Goal: Task Accomplishment & Management: Manage account settings

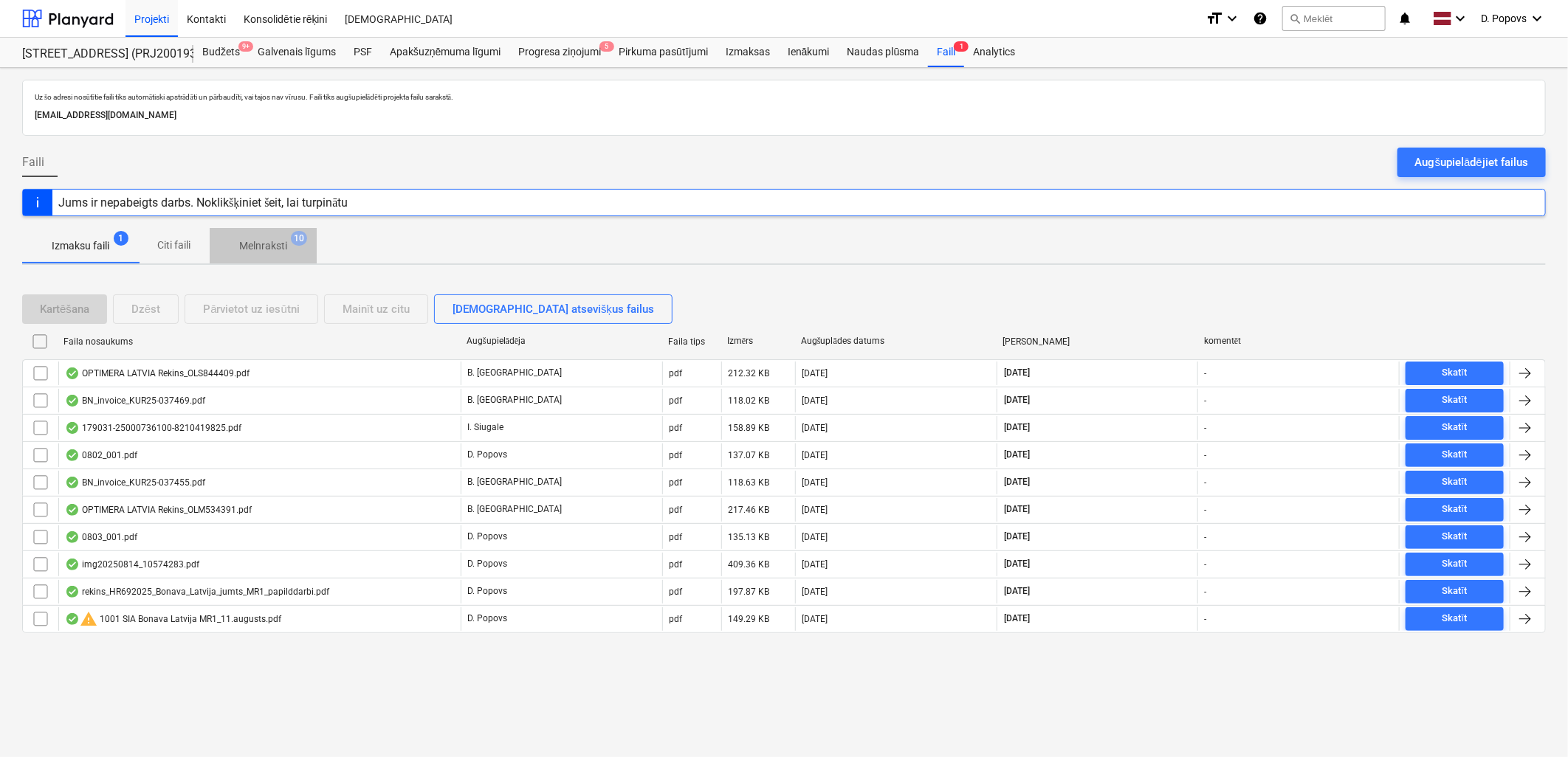
click at [239, 249] on span "Melnraksti 10" at bounding box center [264, 246] width 72 height 16
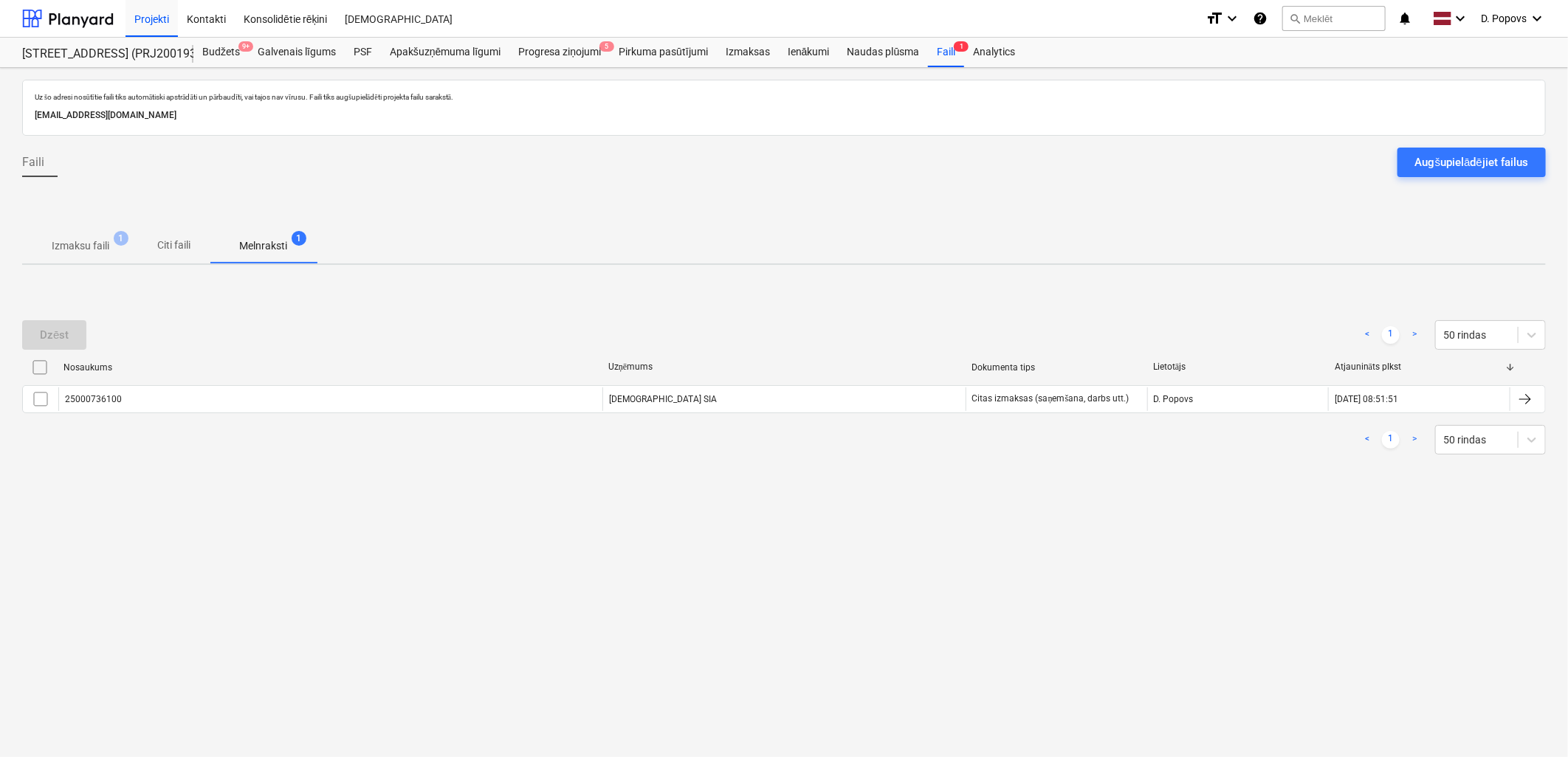
click at [97, 248] on p "Izmaksu faili" at bounding box center [80, 246] width 58 height 16
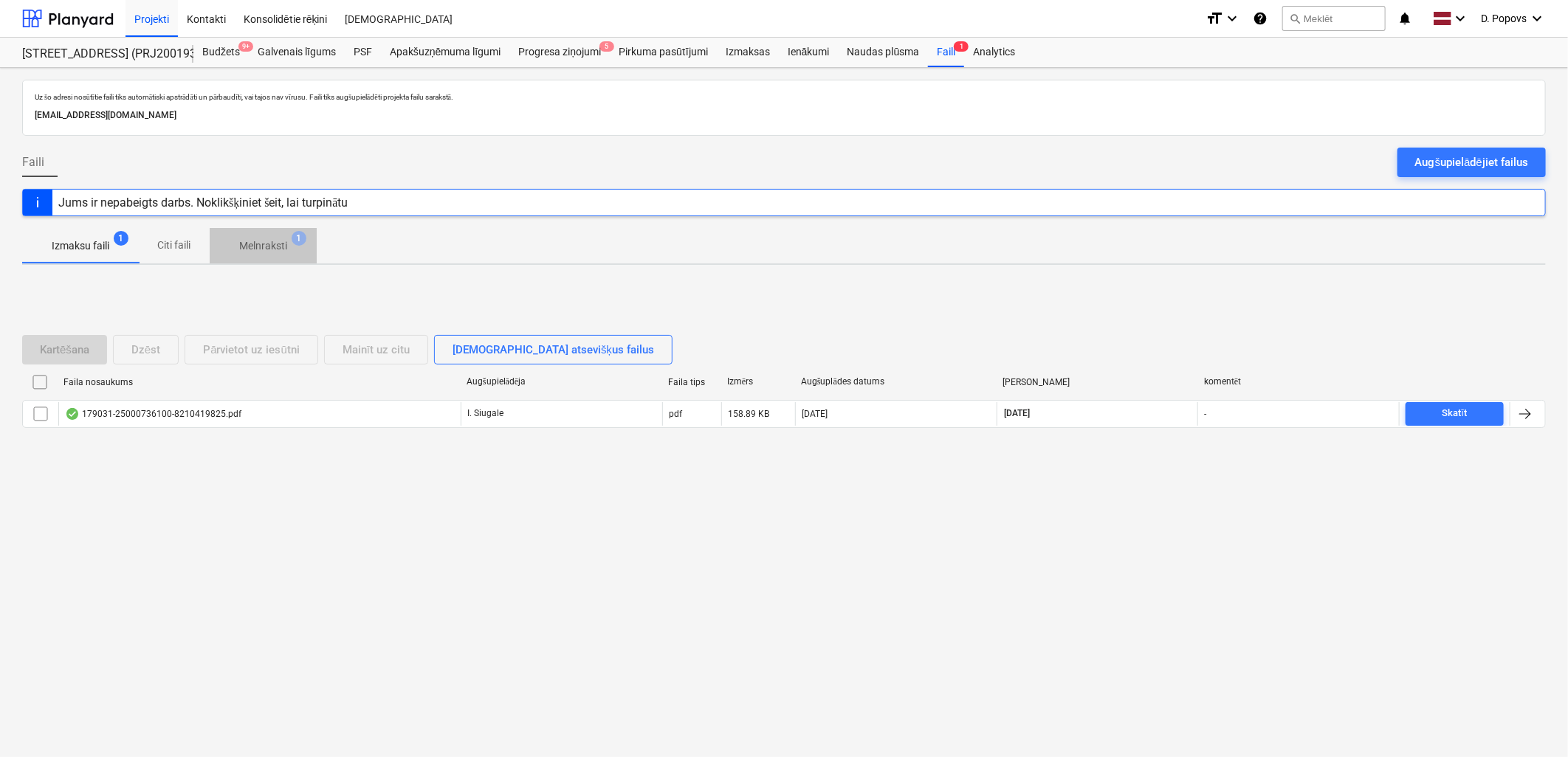
drag, startPoint x: 259, startPoint y: 242, endPoint x: 159, endPoint y: 260, distance: 101.6
click at [257, 242] on p "Melnraksti" at bounding box center [263, 246] width 48 height 16
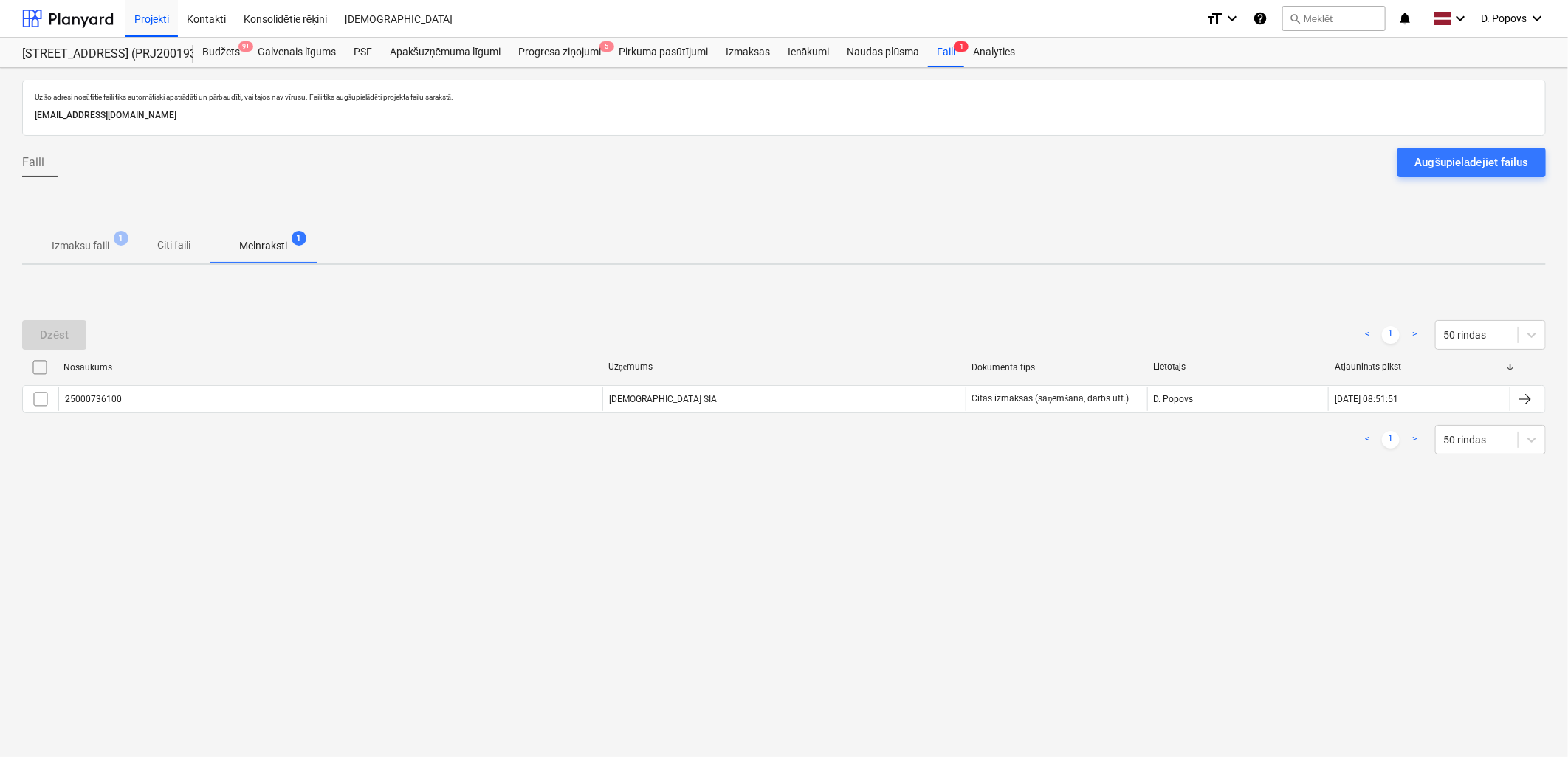
click at [82, 260] on button "Izmaksu faili 1" at bounding box center [80, 245] width 116 height 35
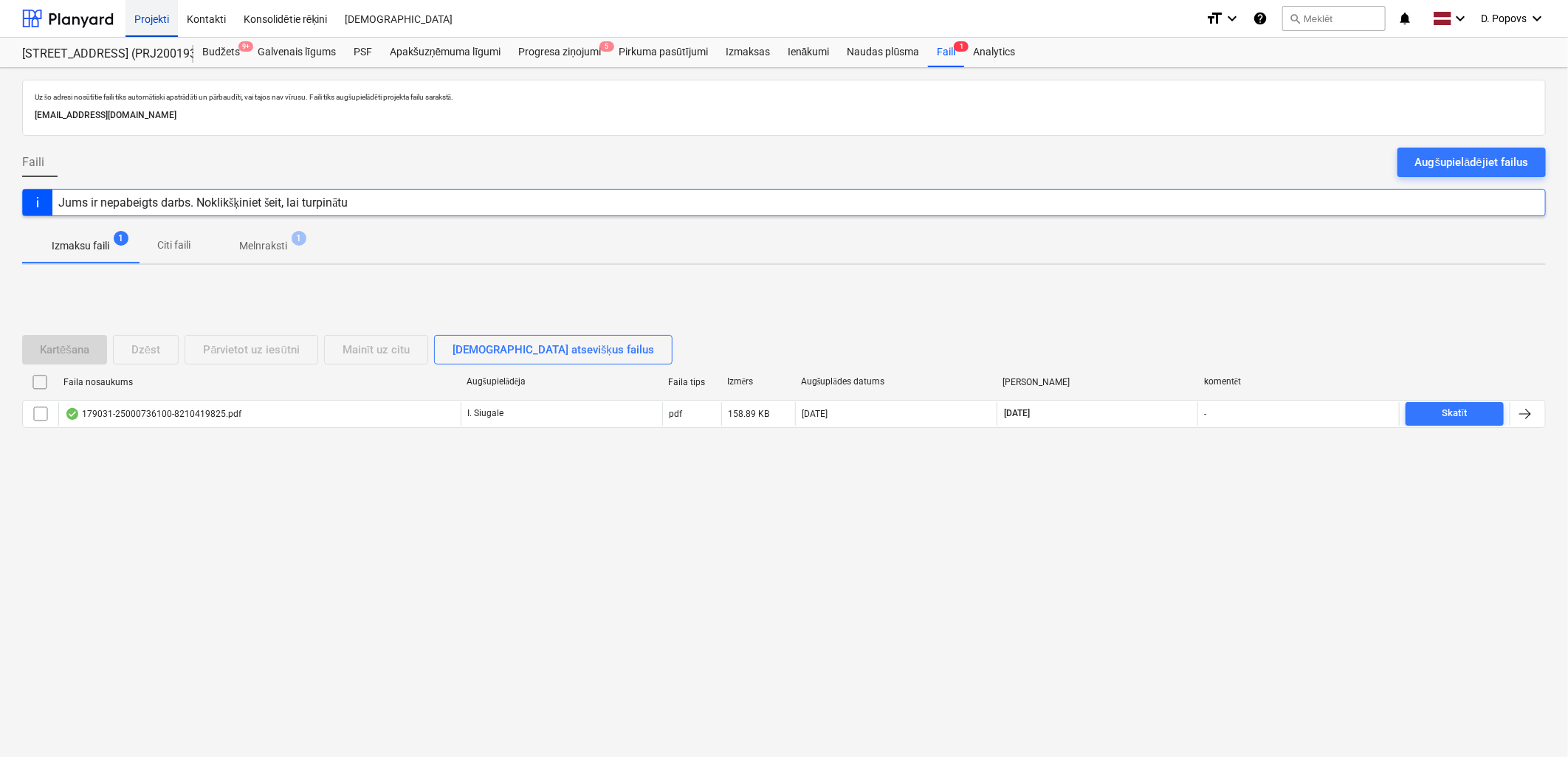
click at [159, 23] on div "Projekti" at bounding box center [152, 18] width 53 height 38
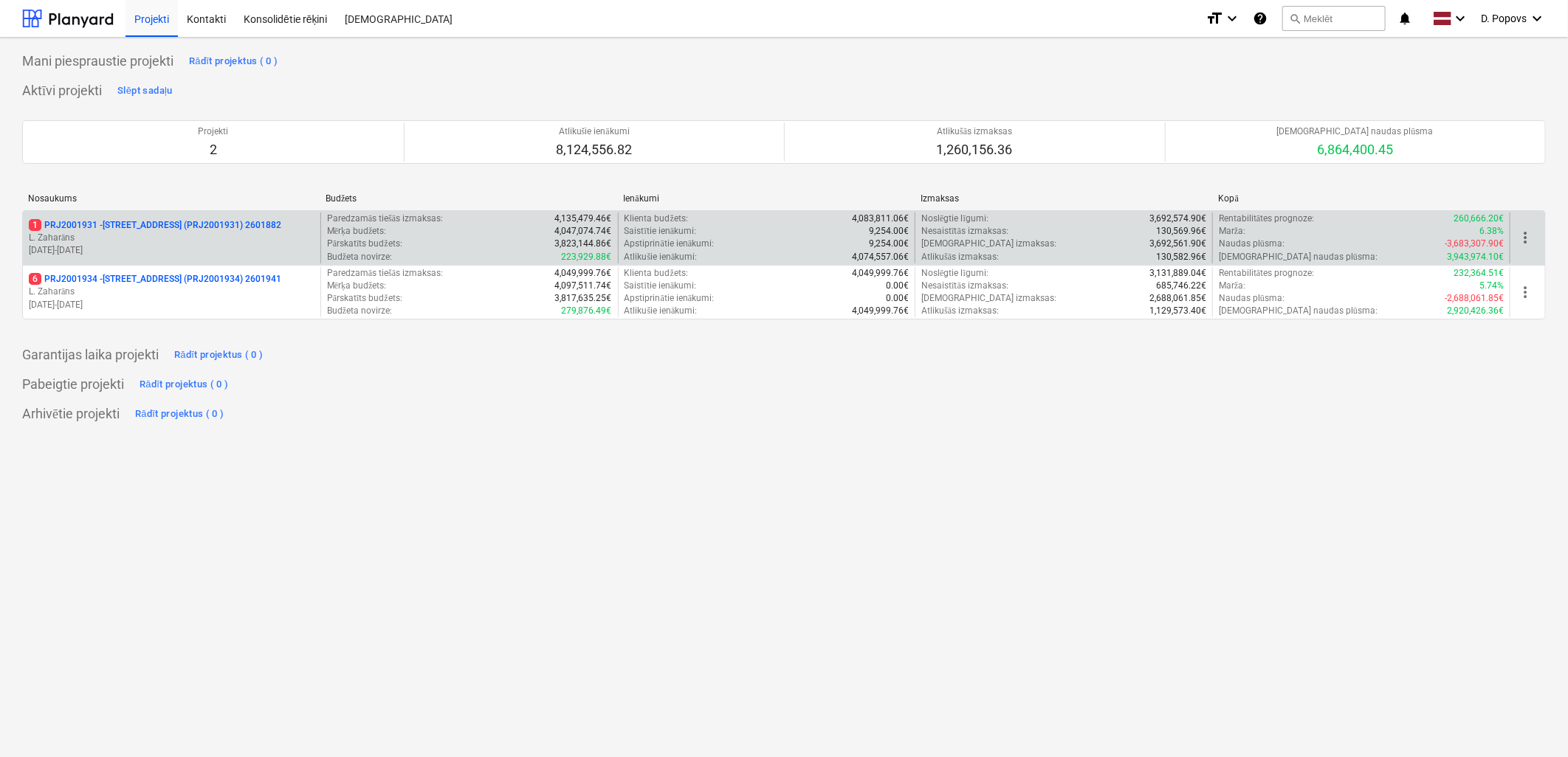
click at [248, 234] on p "L. Zaharāns" at bounding box center [171, 238] width 286 height 13
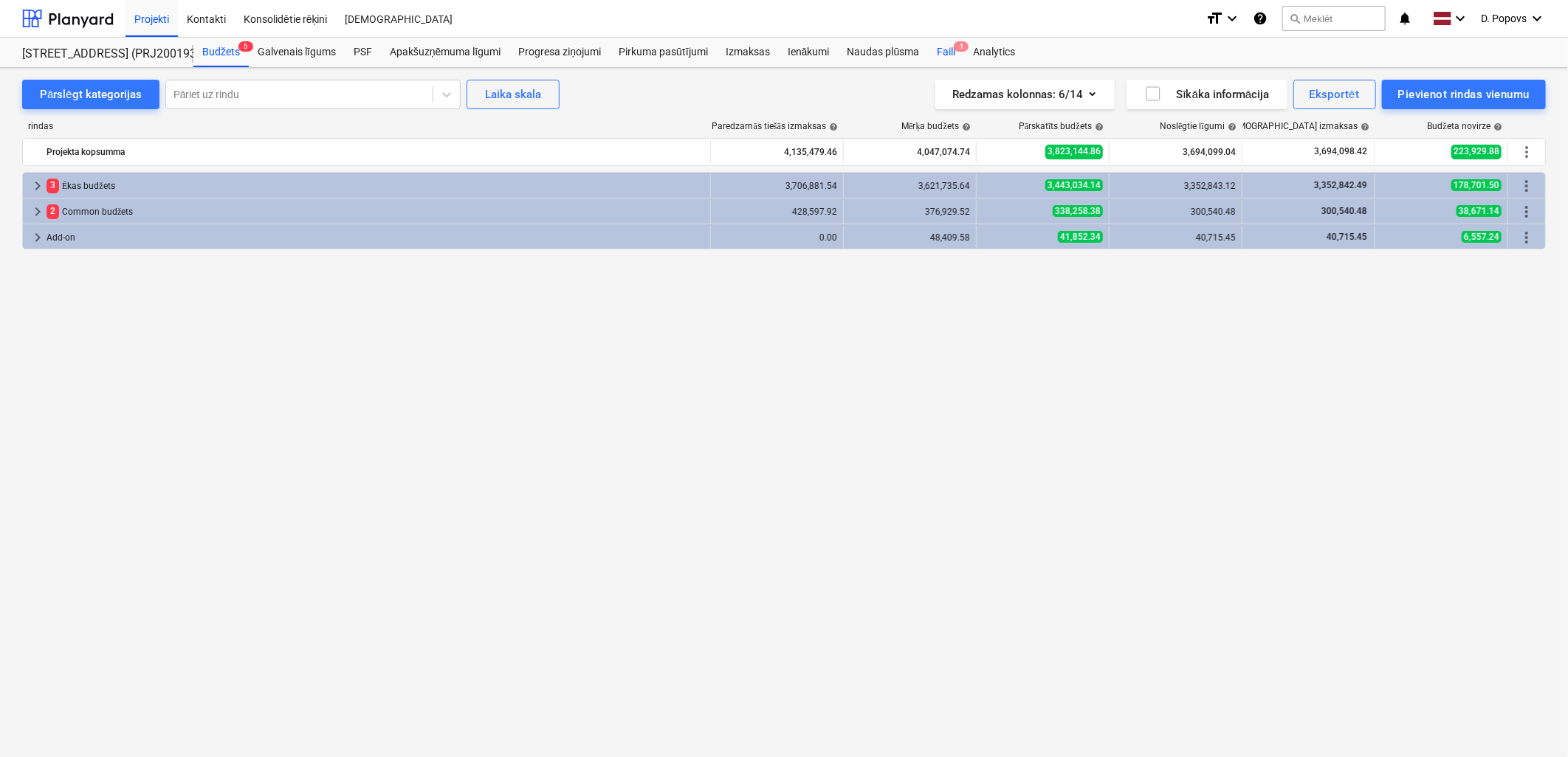
click at [941, 58] on div "Faili 1" at bounding box center [946, 52] width 36 height 29
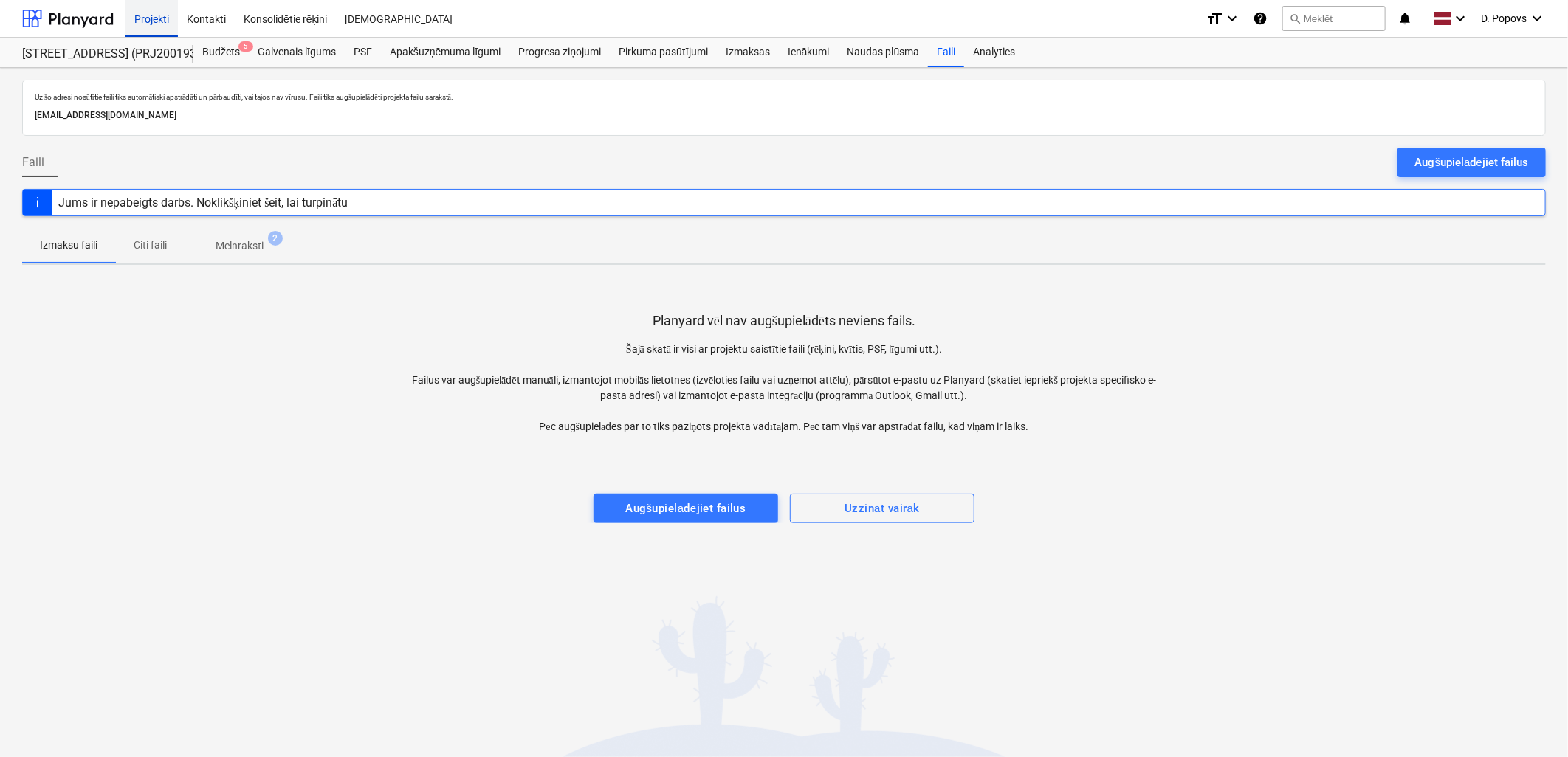
click at [142, 19] on div "Projekti" at bounding box center [152, 18] width 53 height 38
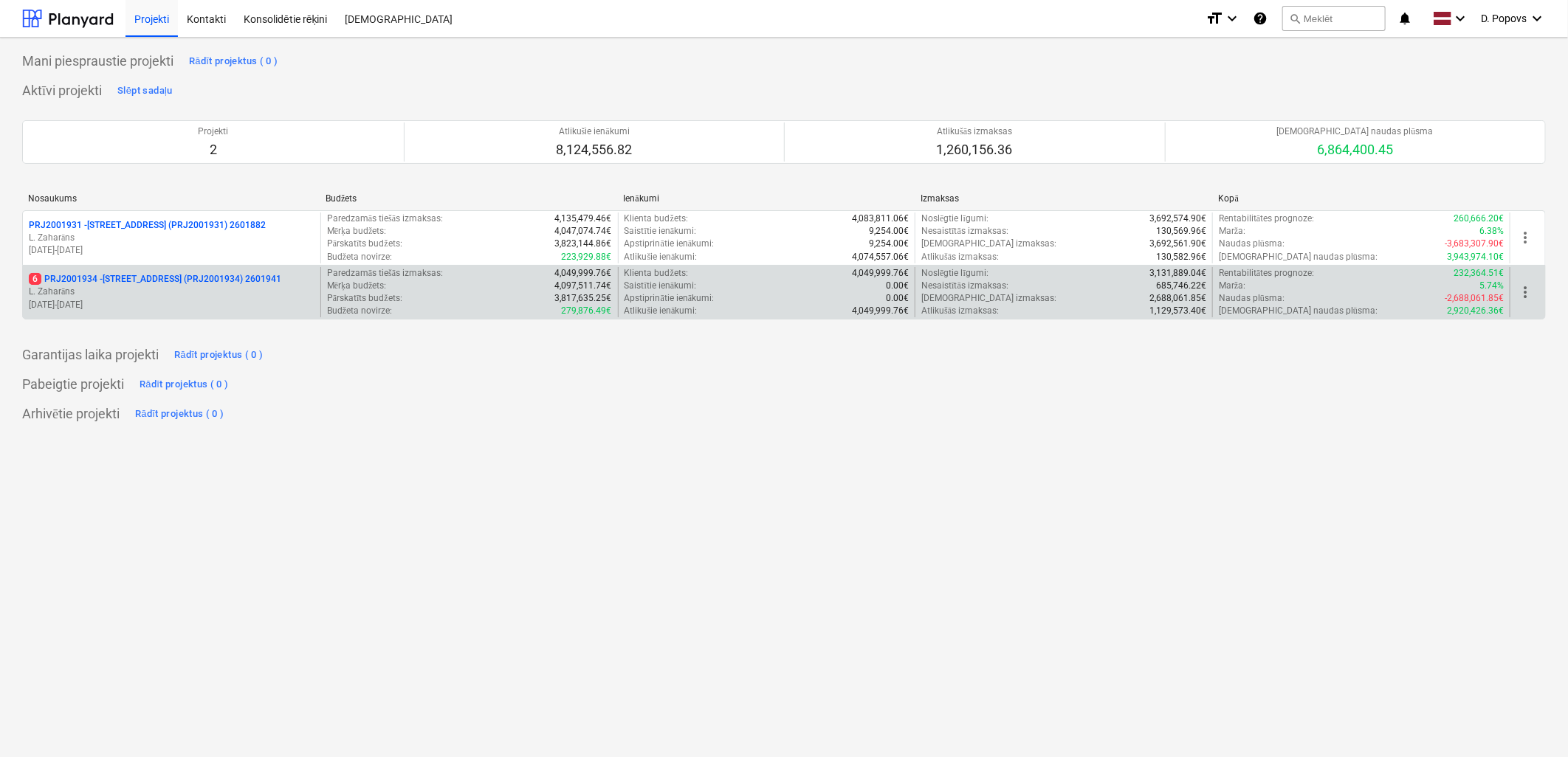
click at [281, 306] on p "[DATE] - [DATE]" at bounding box center [171, 305] width 286 height 13
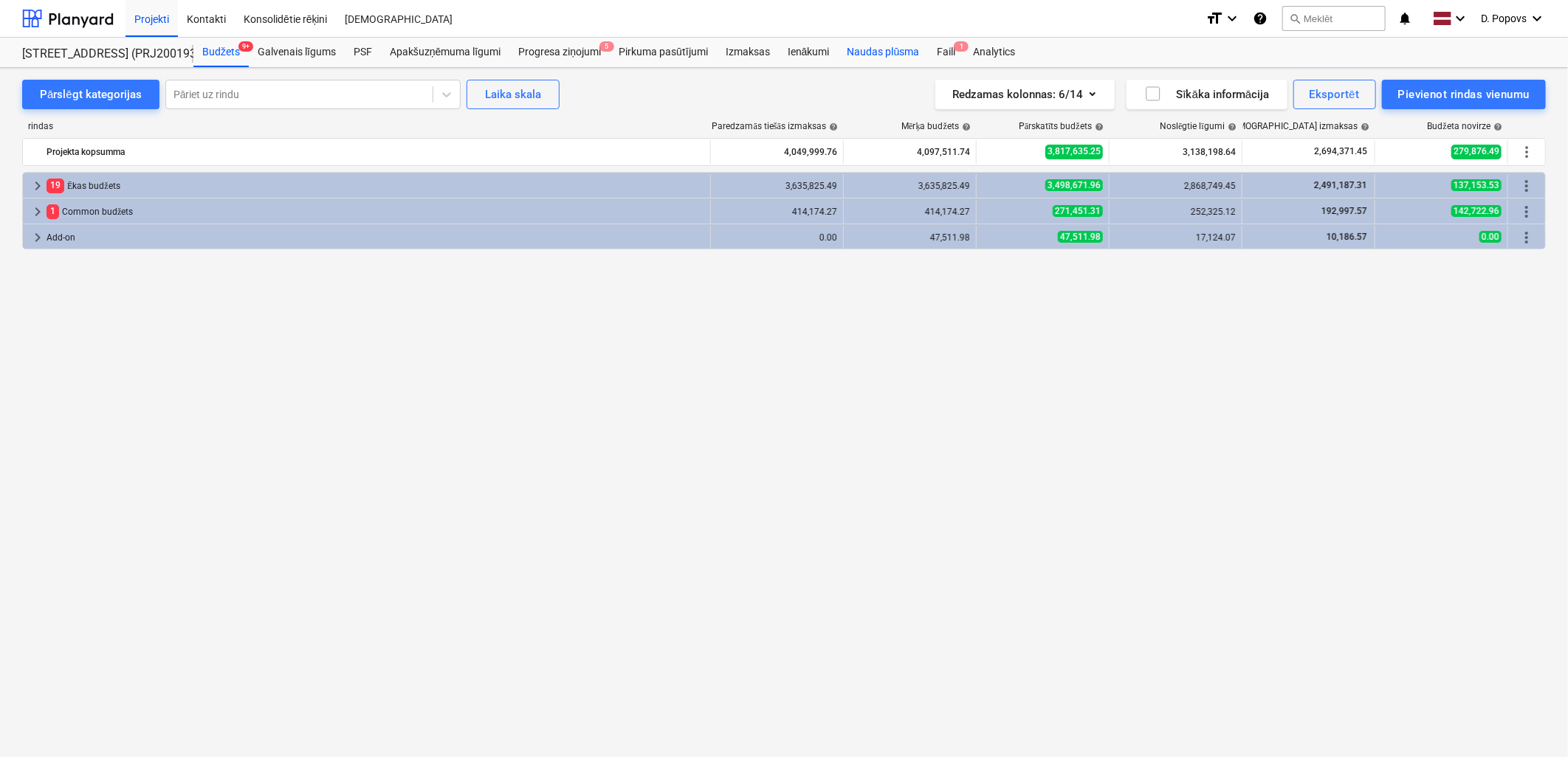
click at [919, 53] on div "Naudas plūsma" at bounding box center [884, 52] width 90 height 29
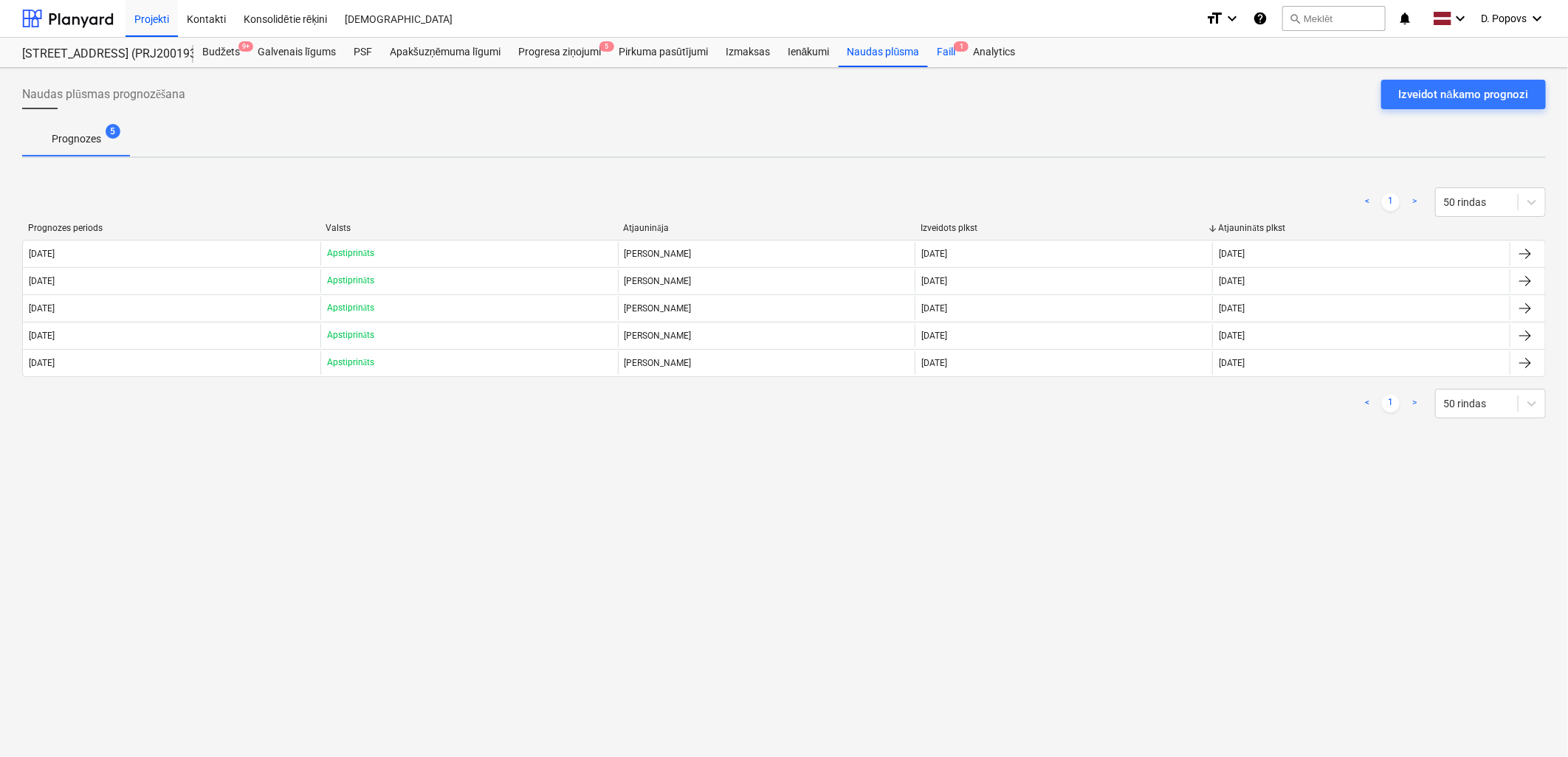
click at [938, 53] on div "Faili 1" at bounding box center [946, 52] width 36 height 29
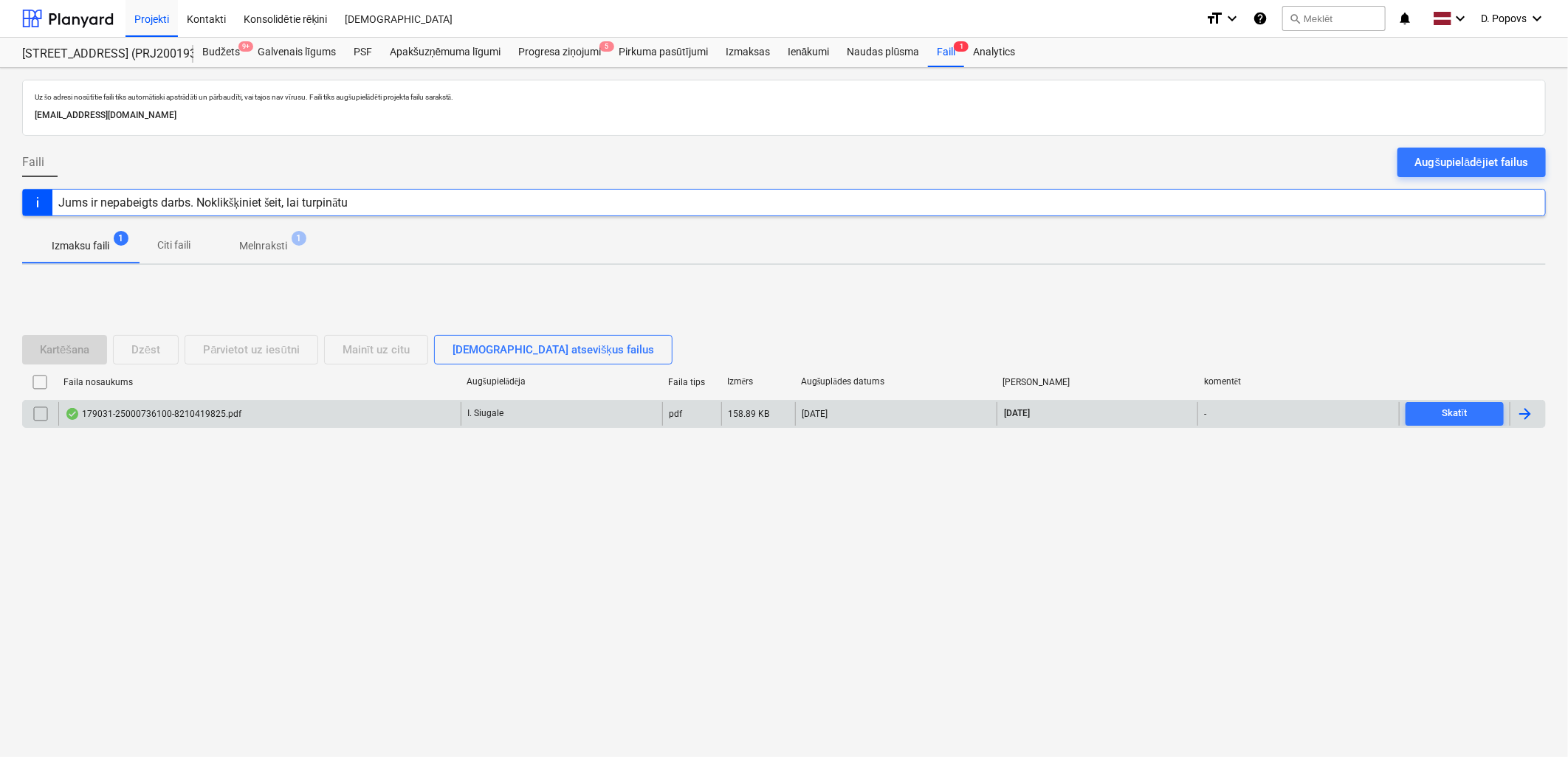
click at [451, 412] on div "179031-25000736100-8210419825.pdf" at bounding box center [260, 414] width 402 height 23
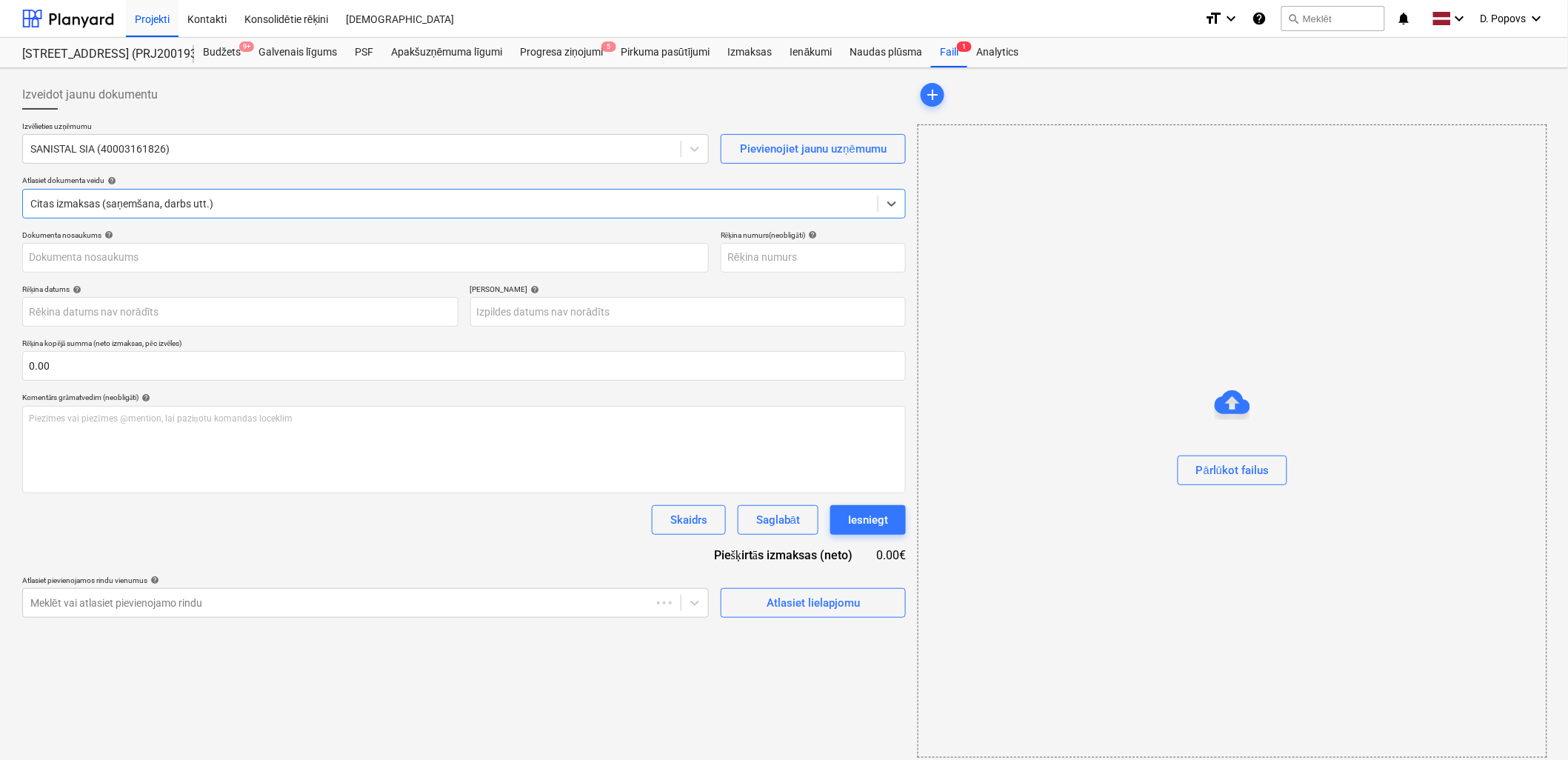
type input "25000736100"
type input "[DATE]"
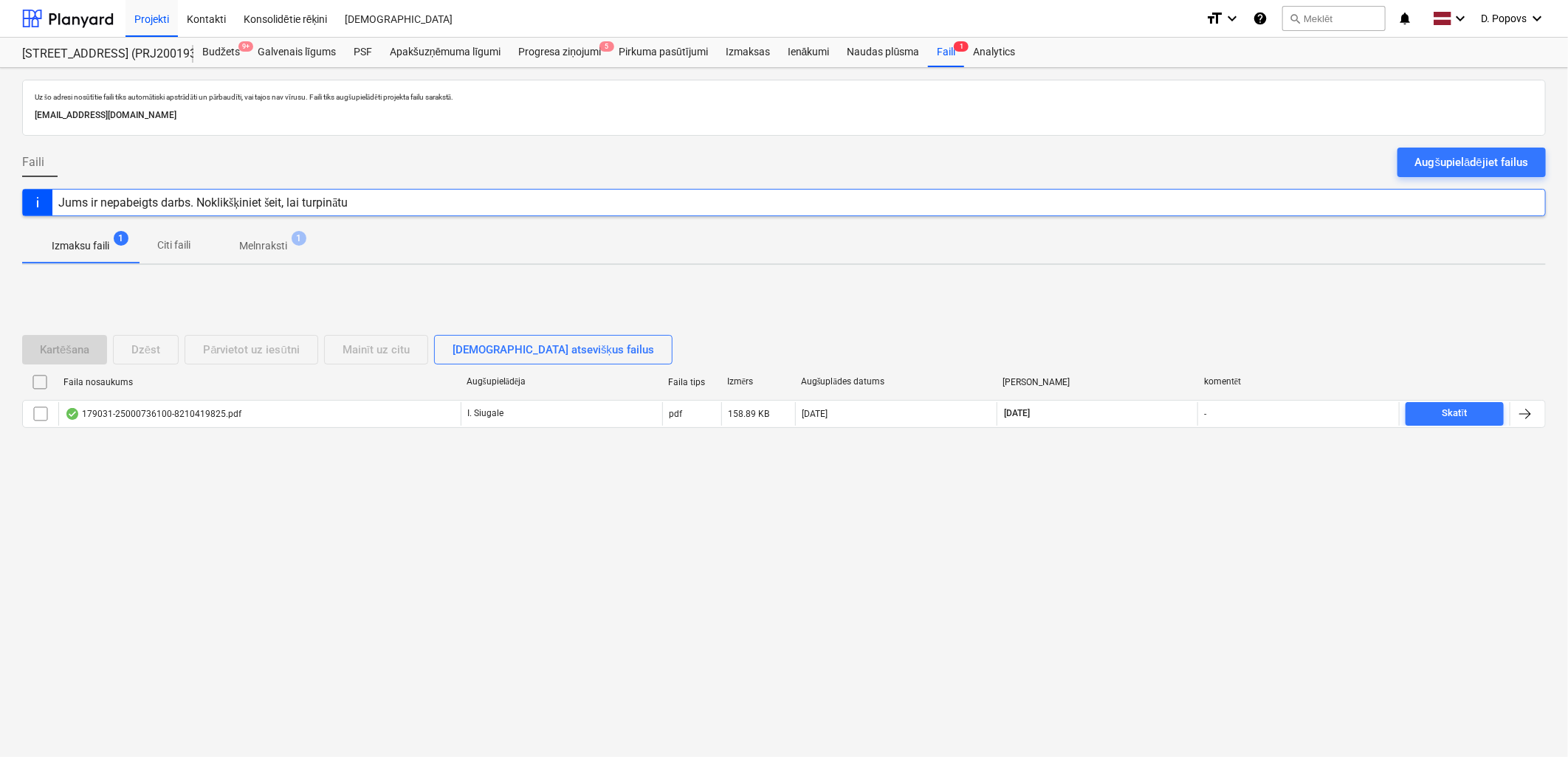
click at [256, 239] on p "Melnraksti" at bounding box center [263, 246] width 48 height 16
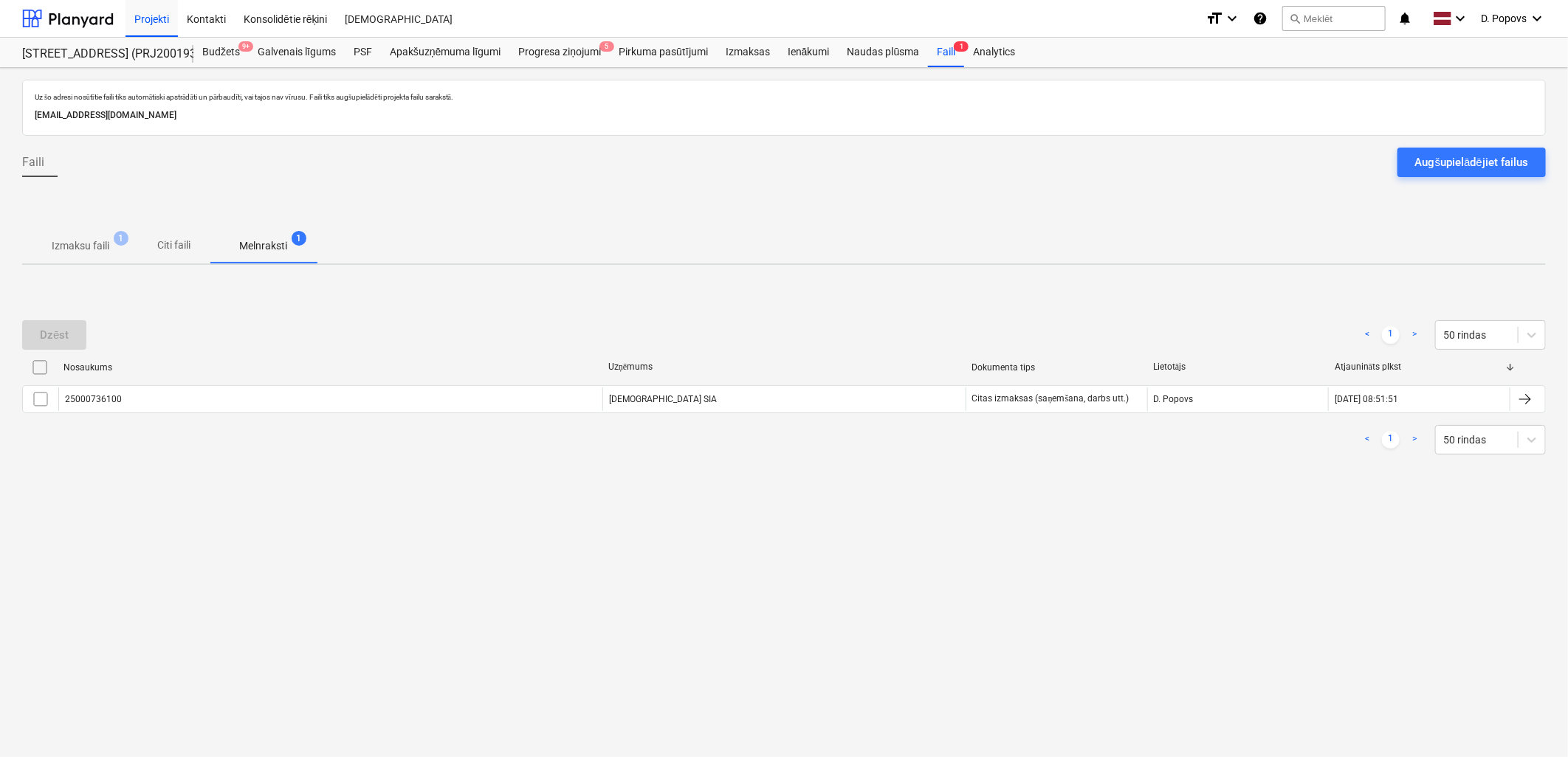
click at [64, 234] on span "Izmaksu faili 1" at bounding box center [80, 246] width 116 height 27
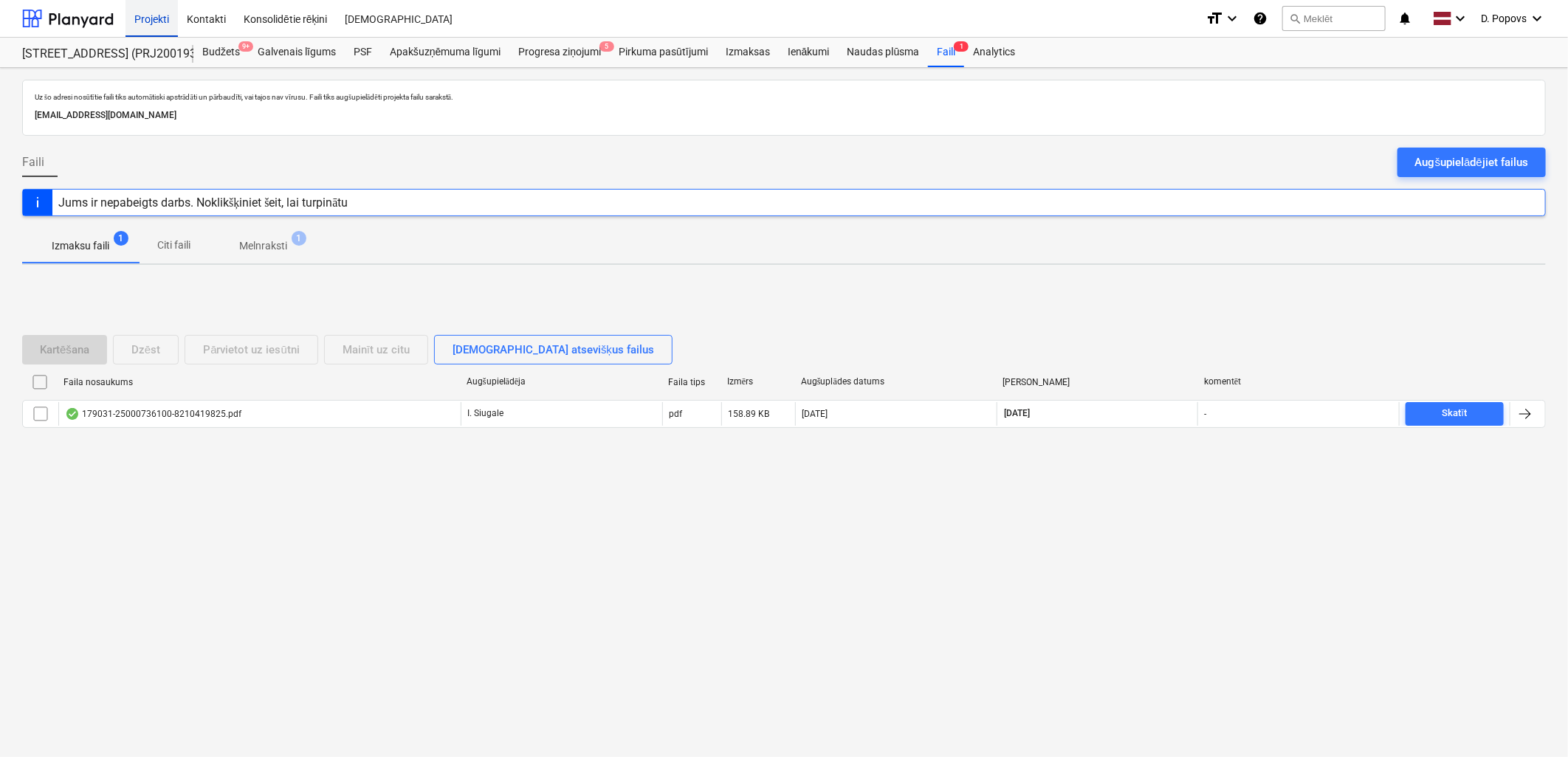
click at [139, 17] on div "Projekti" at bounding box center [152, 18] width 53 height 38
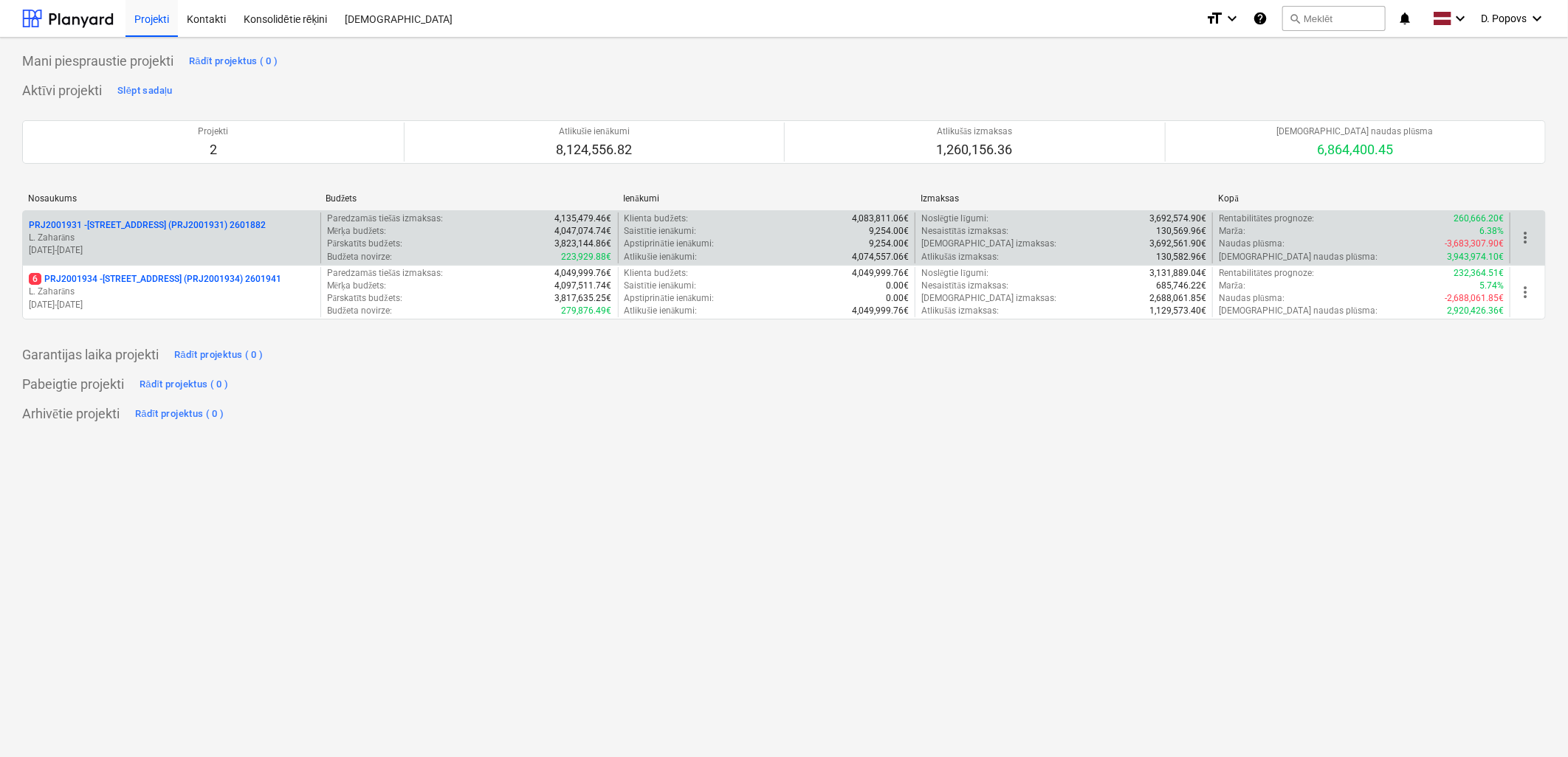
click at [209, 234] on p "L. Zaharāns" at bounding box center [171, 238] width 286 height 13
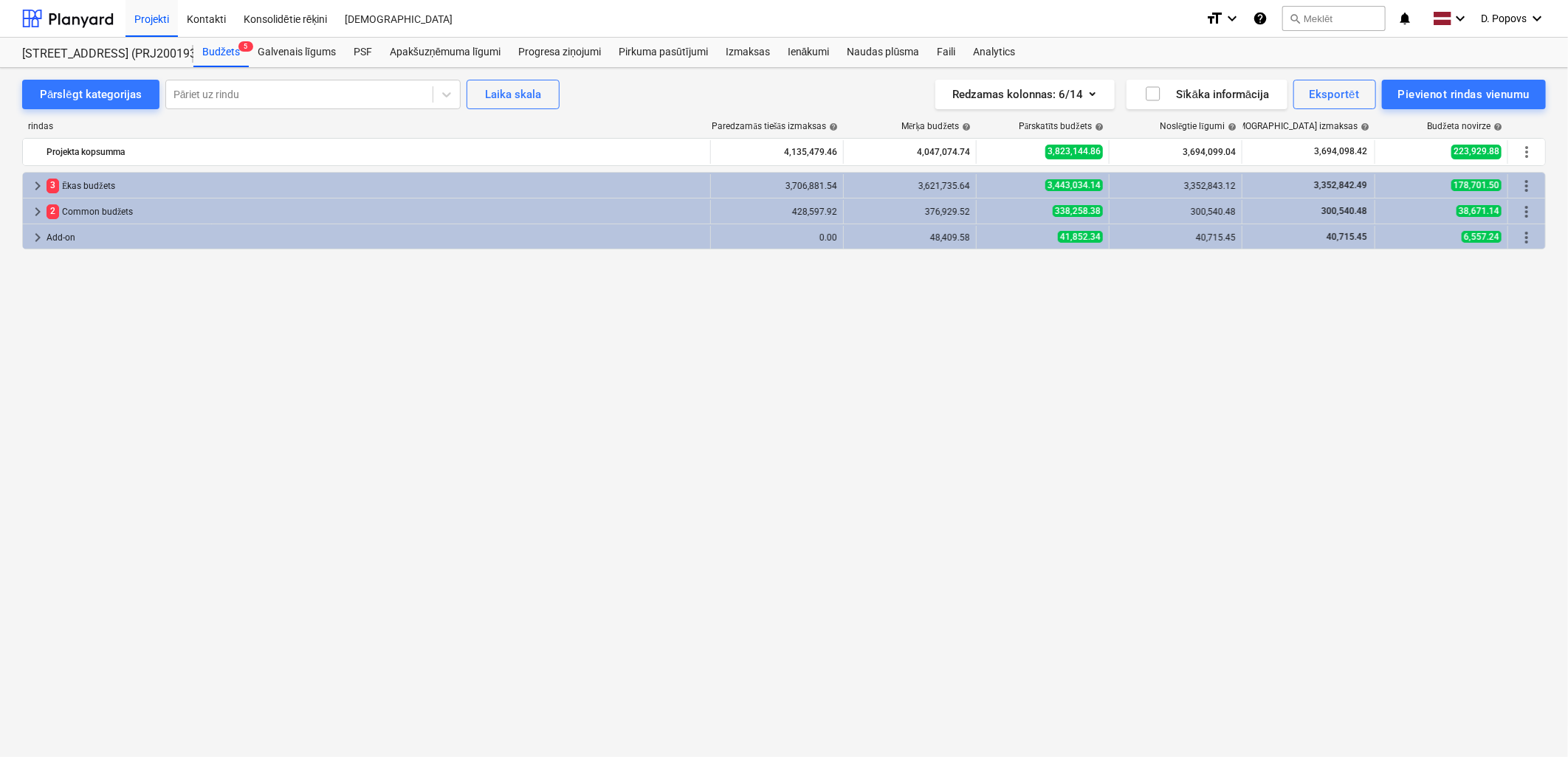
drag, startPoint x: 1122, startPoint y: 365, endPoint x: 1108, endPoint y: 302, distance: 64.5
click at [1121, 365] on div "keyboard_arrow_right 3 Ēkas budžets 3,706,881.54 3,621,735.64 3,443,034.14 3,35…" at bounding box center [783, 434] width 1524 height 525
click at [147, 9] on div "Projekti" at bounding box center [152, 18] width 53 height 38
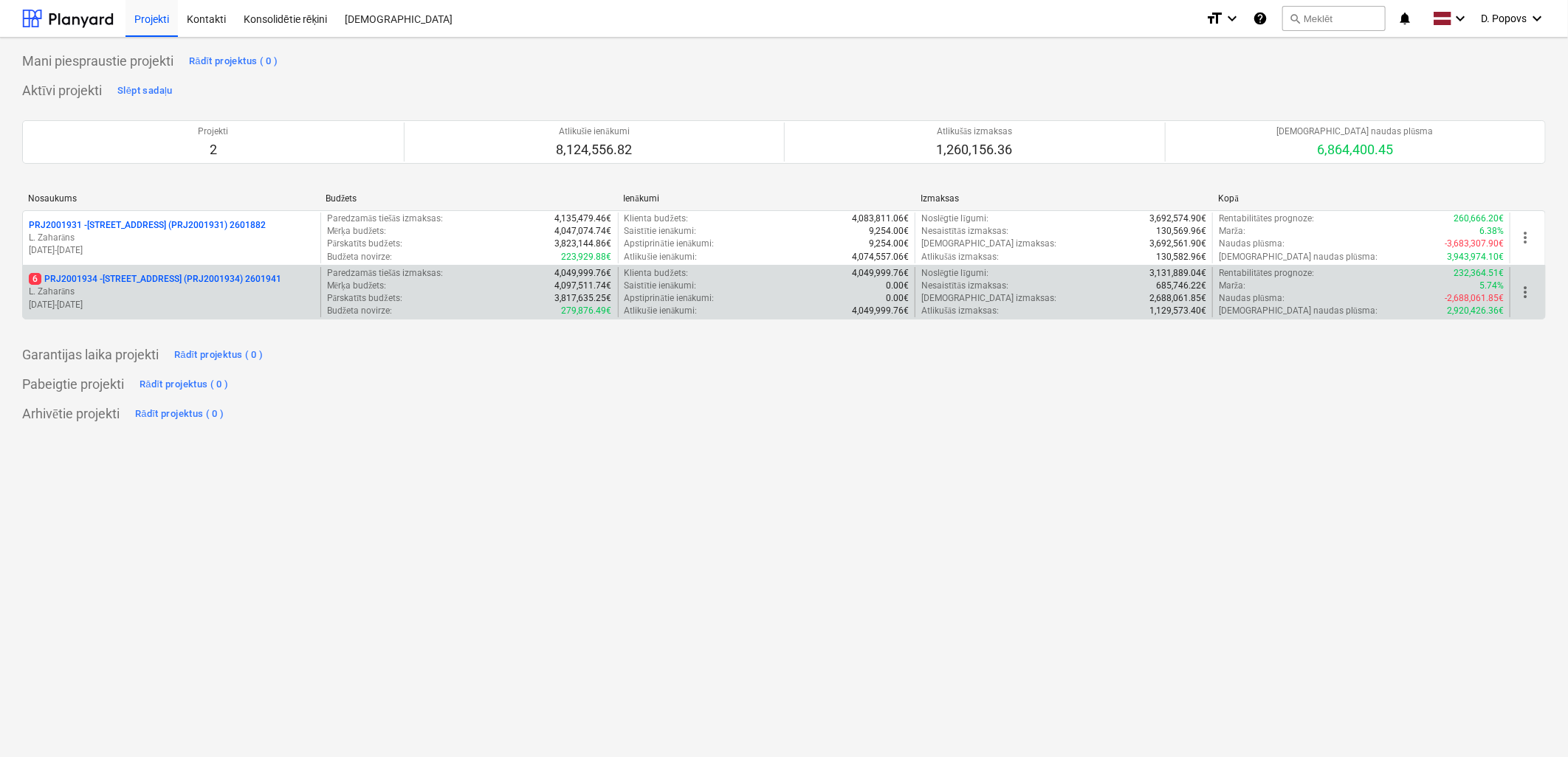
click at [221, 291] on p "L. Zaharāns" at bounding box center [171, 291] width 286 height 13
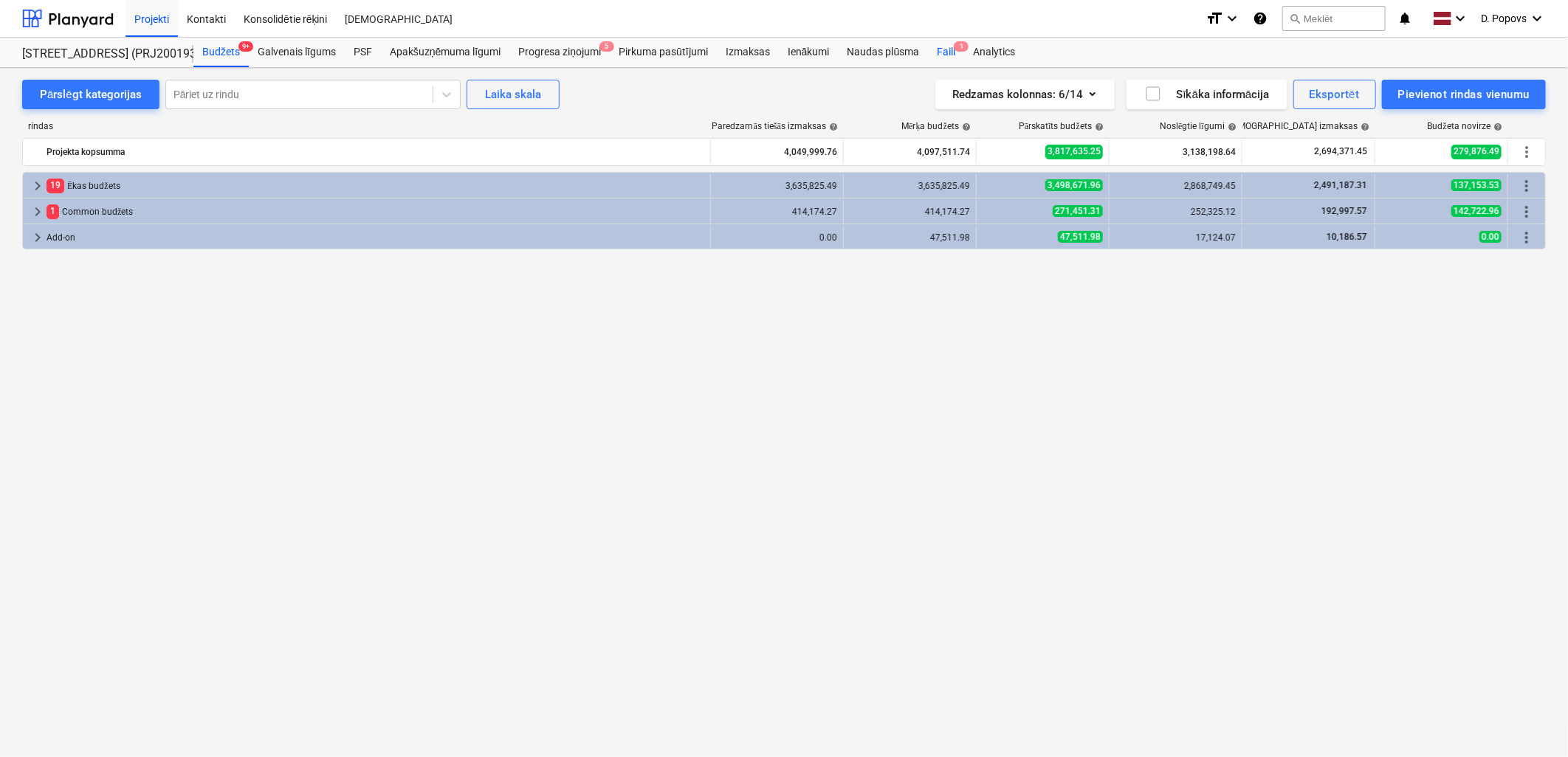
click at [933, 55] on div "Faili 1" at bounding box center [946, 52] width 36 height 29
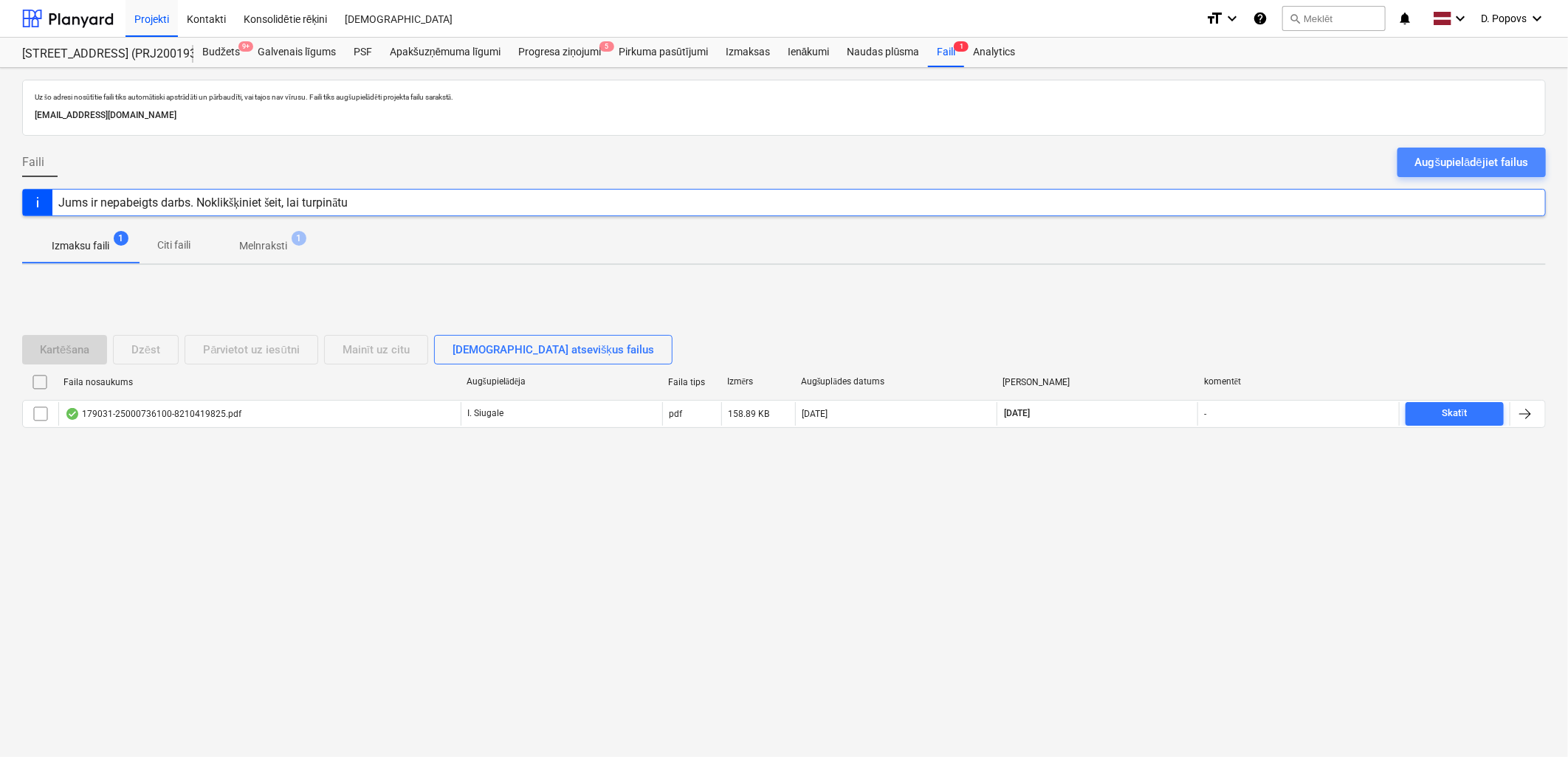
click at [1448, 173] on button "Augšupielādējiet failus" at bounding box center [1472, 162] width 148 height 29
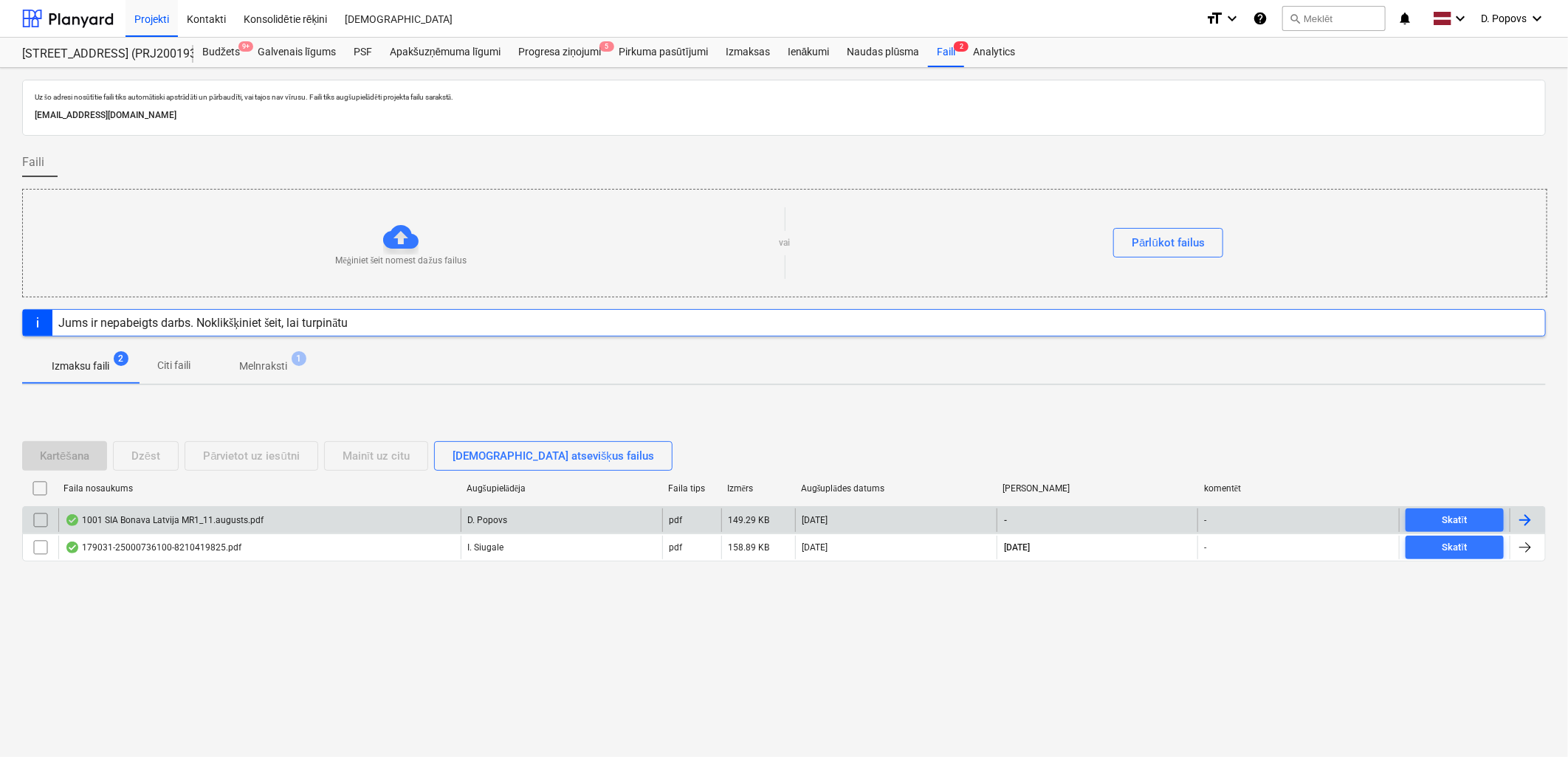
click at [291, 526] on div "1001 SIA Bonava Latvija MR1_11.augusts.pdf" at bounding box center [260, 520] width 402 height 23
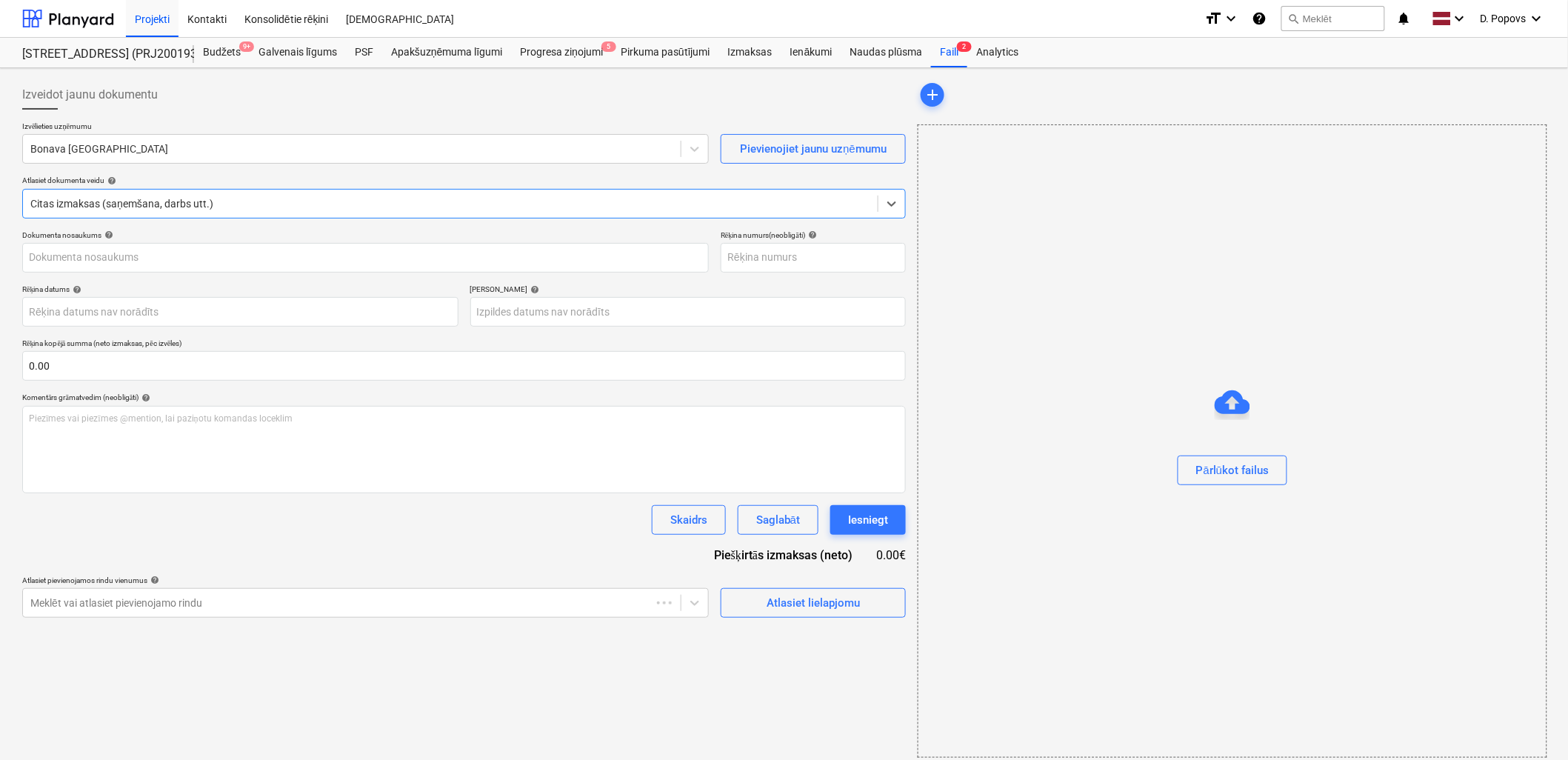
type input "1001"
click at [219, 161] on div "Bonava [GEOGRAPHIC_DATA]" at bounding box center [365, 149] width 687 height 29
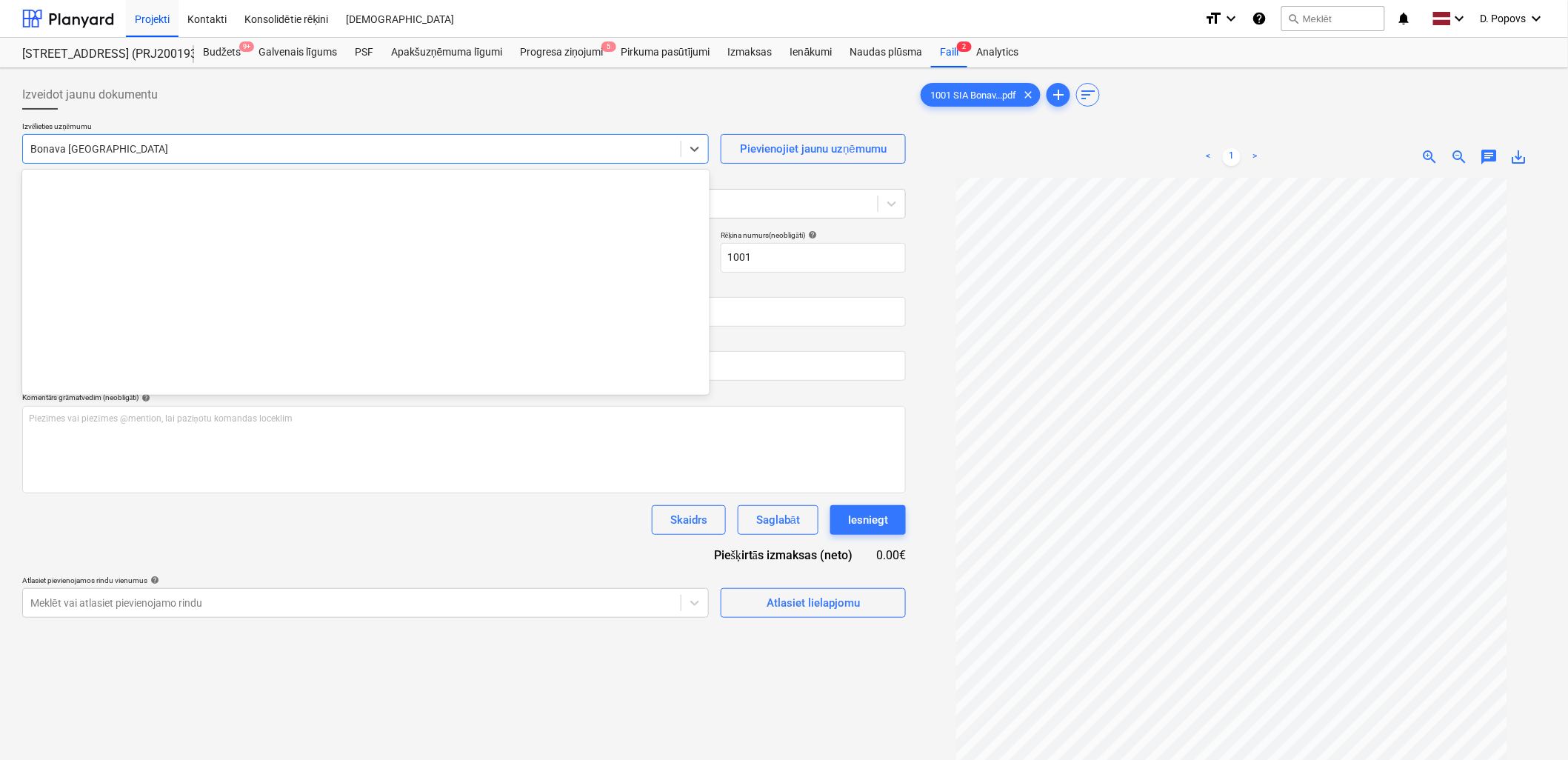
scroll to position [2672, 0]
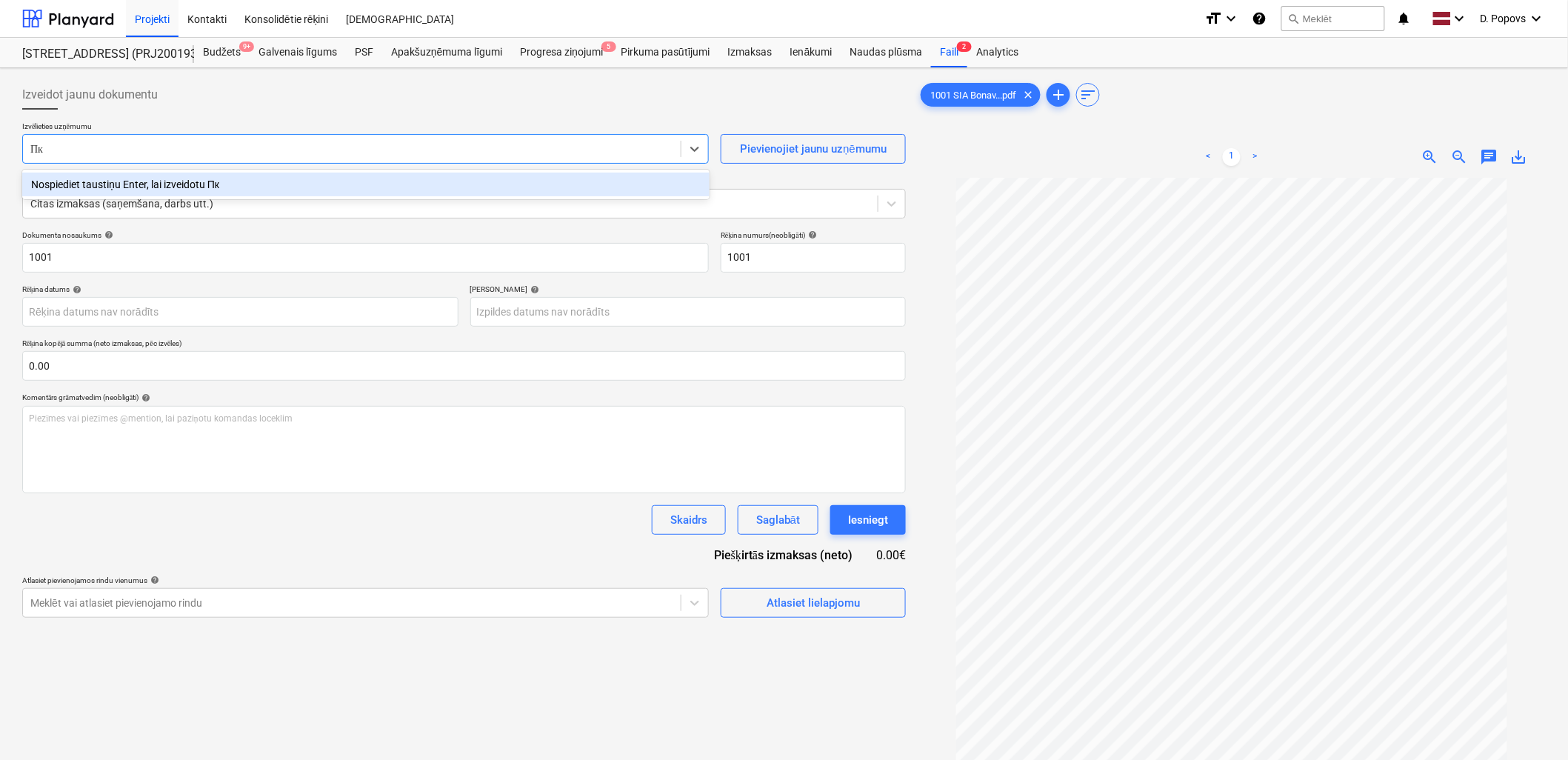
type input "П"
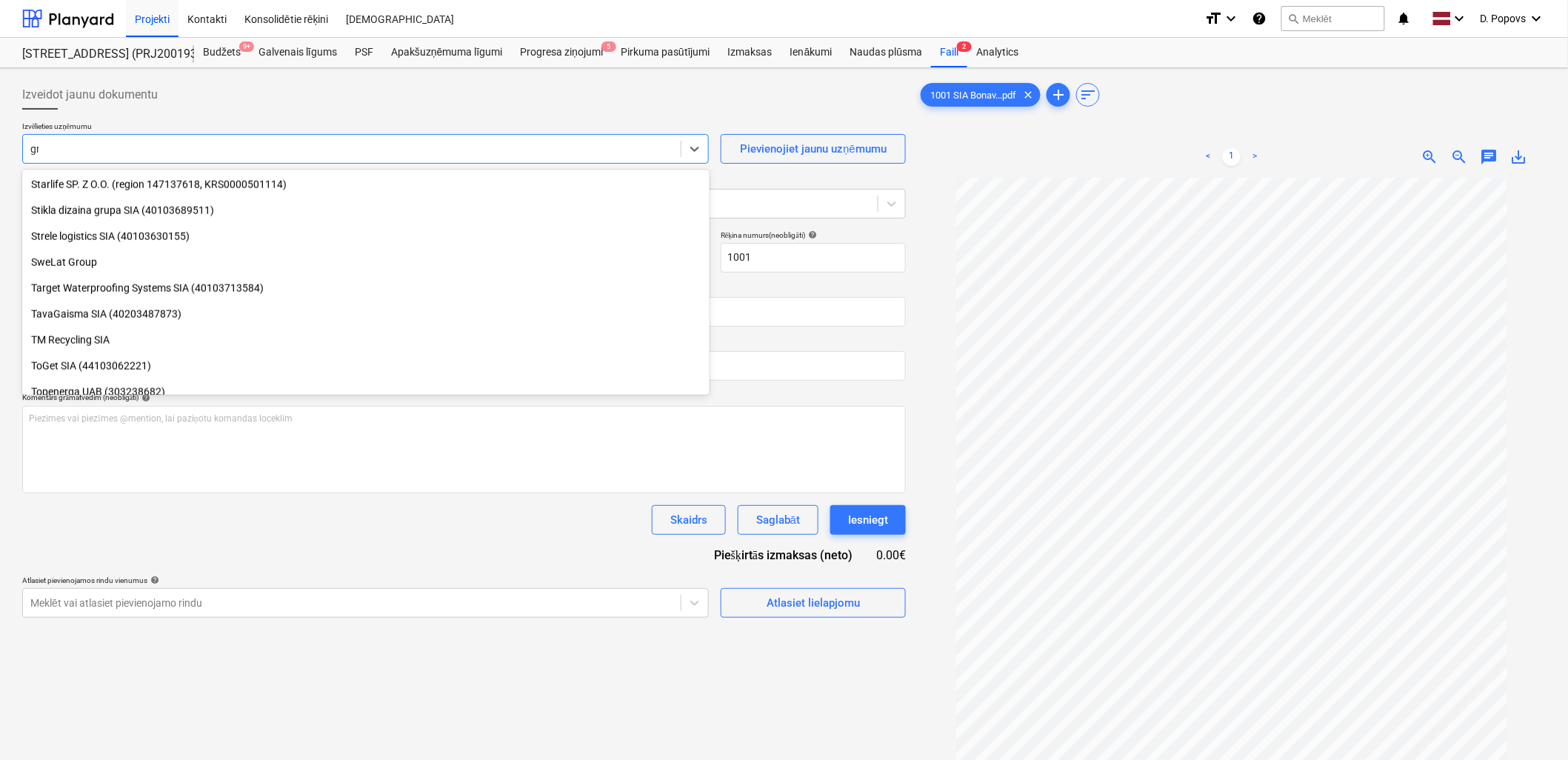
scroll to position [842, 0]
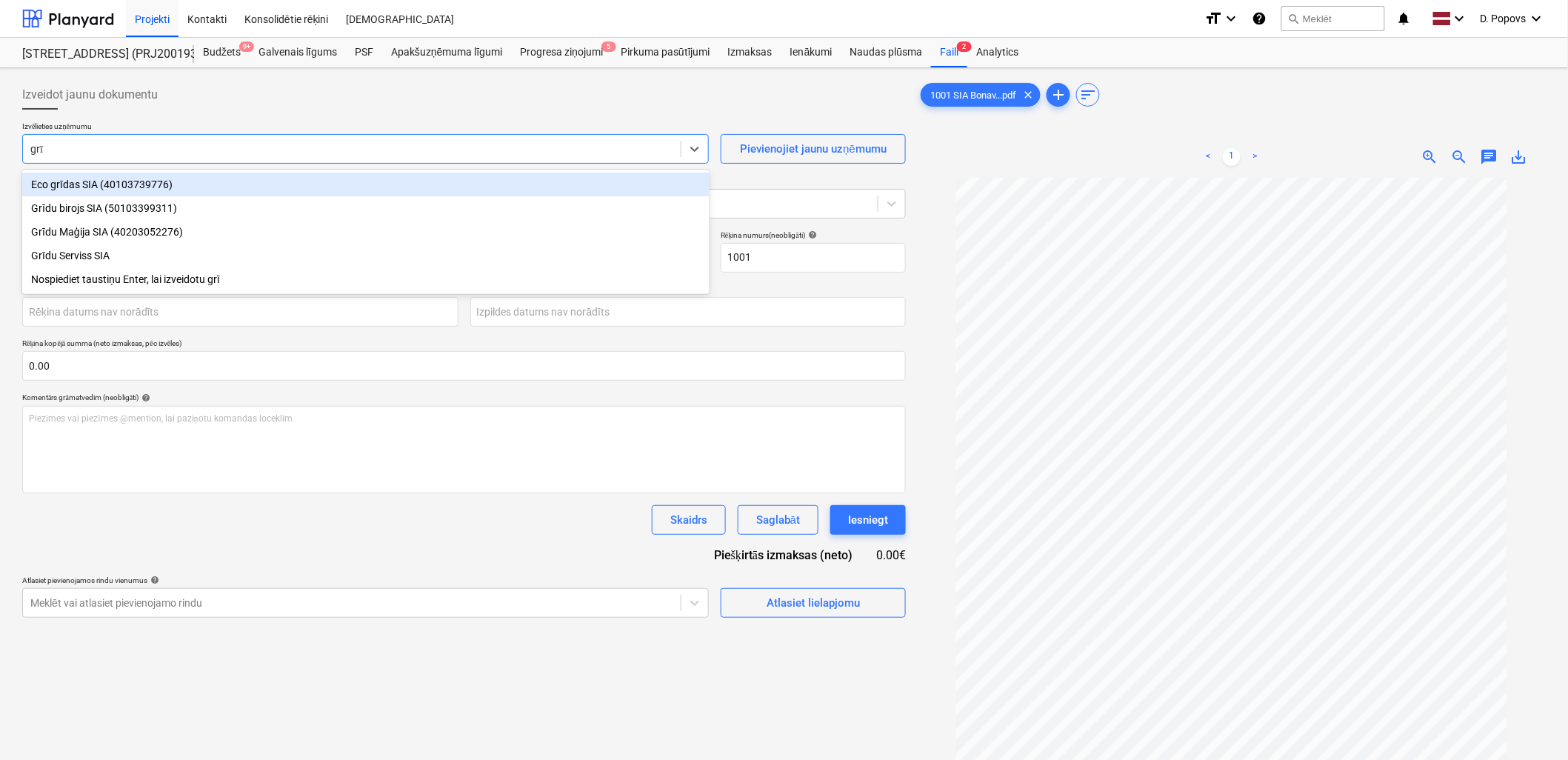
type input "grīd"
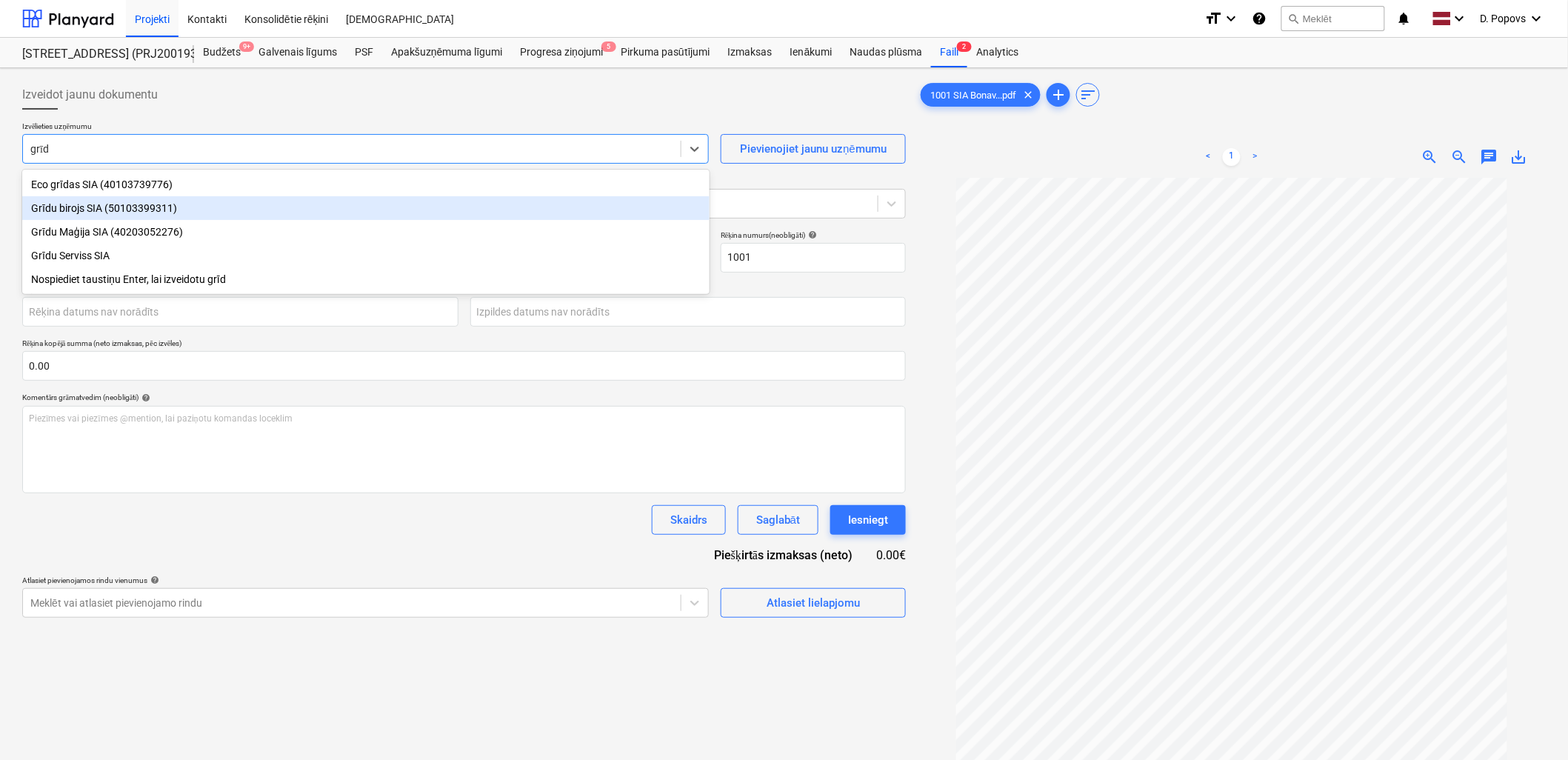
click at [237, 198] on div "Grīdu birojs SIA (50103399311)" at bounding box center [366, 208] width 687 height 24
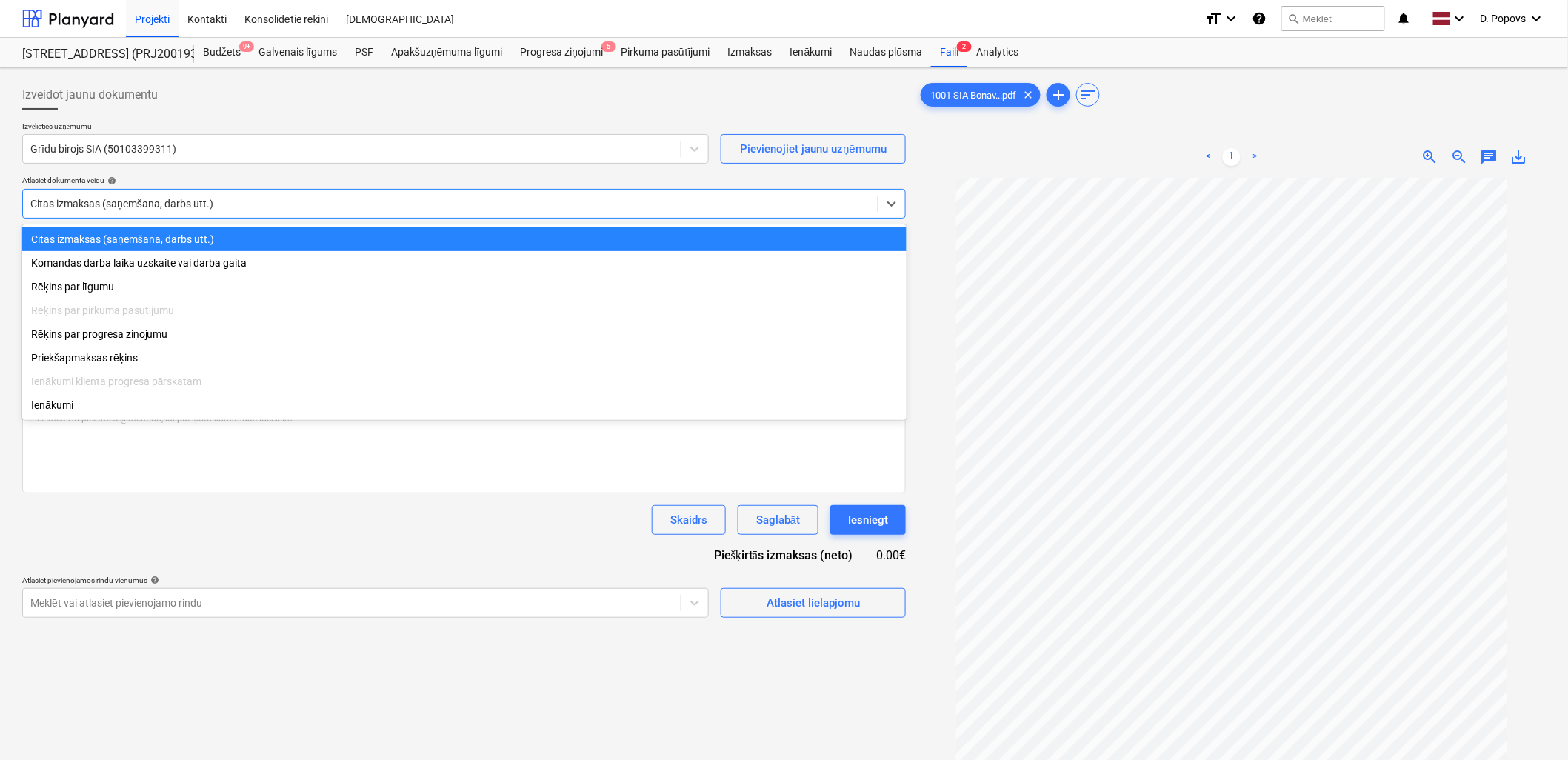
click at [165, 202] on div at bounding box center [450, 204] width 840 height 15
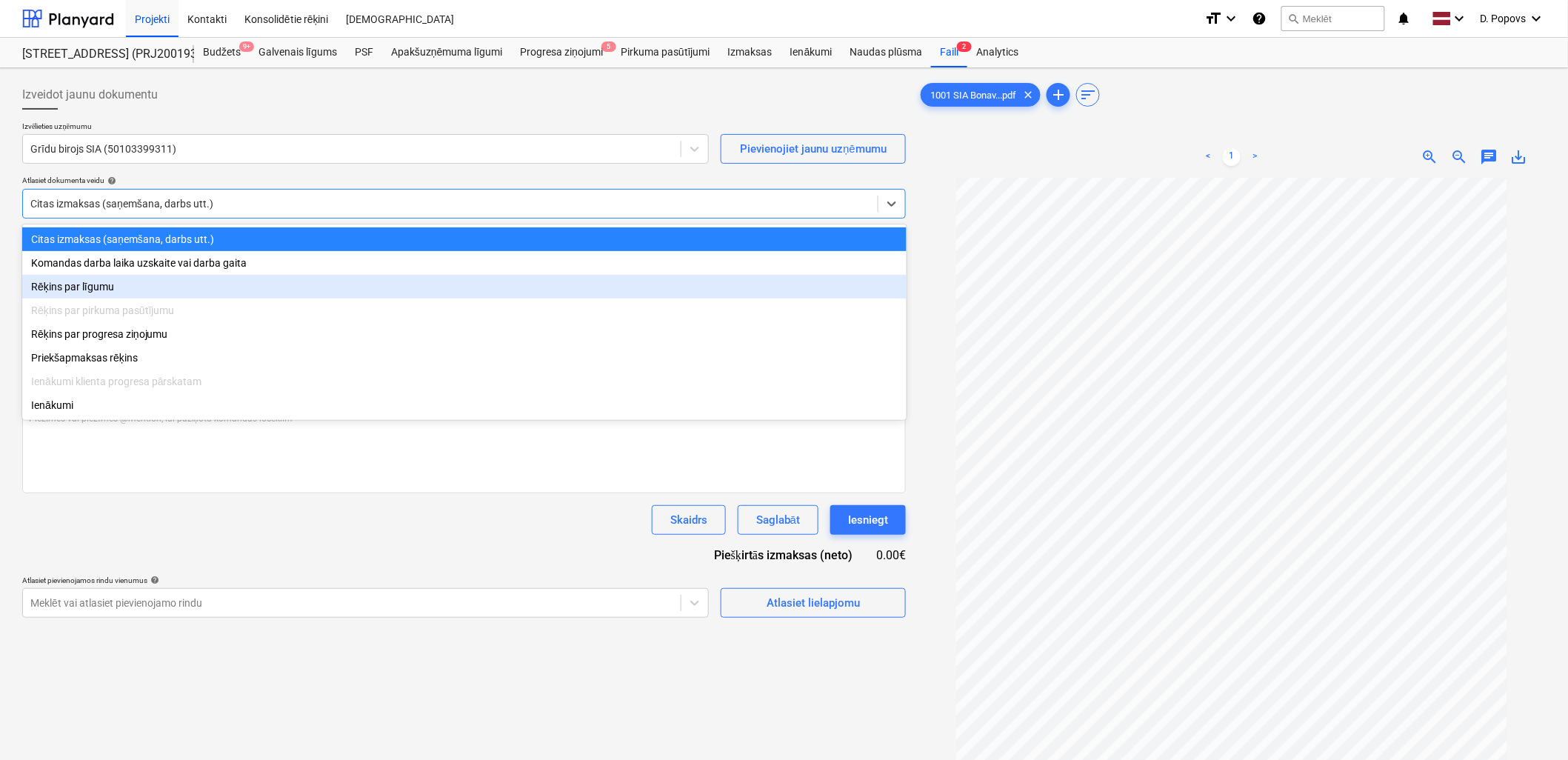
click at [163, 303] on div "Rēķins par pirkuma pasūtījumu" at bounding box center [464, 310] width 885 height 24
click at [164, 299] on div "Rēķins par pirkuma pasūtījumu" at bounding box center [464, 310] width 885 height 24
click at [165, 282] on div "Rēķins par līgumu" at bounding box center [464, 287] width 885 height 24
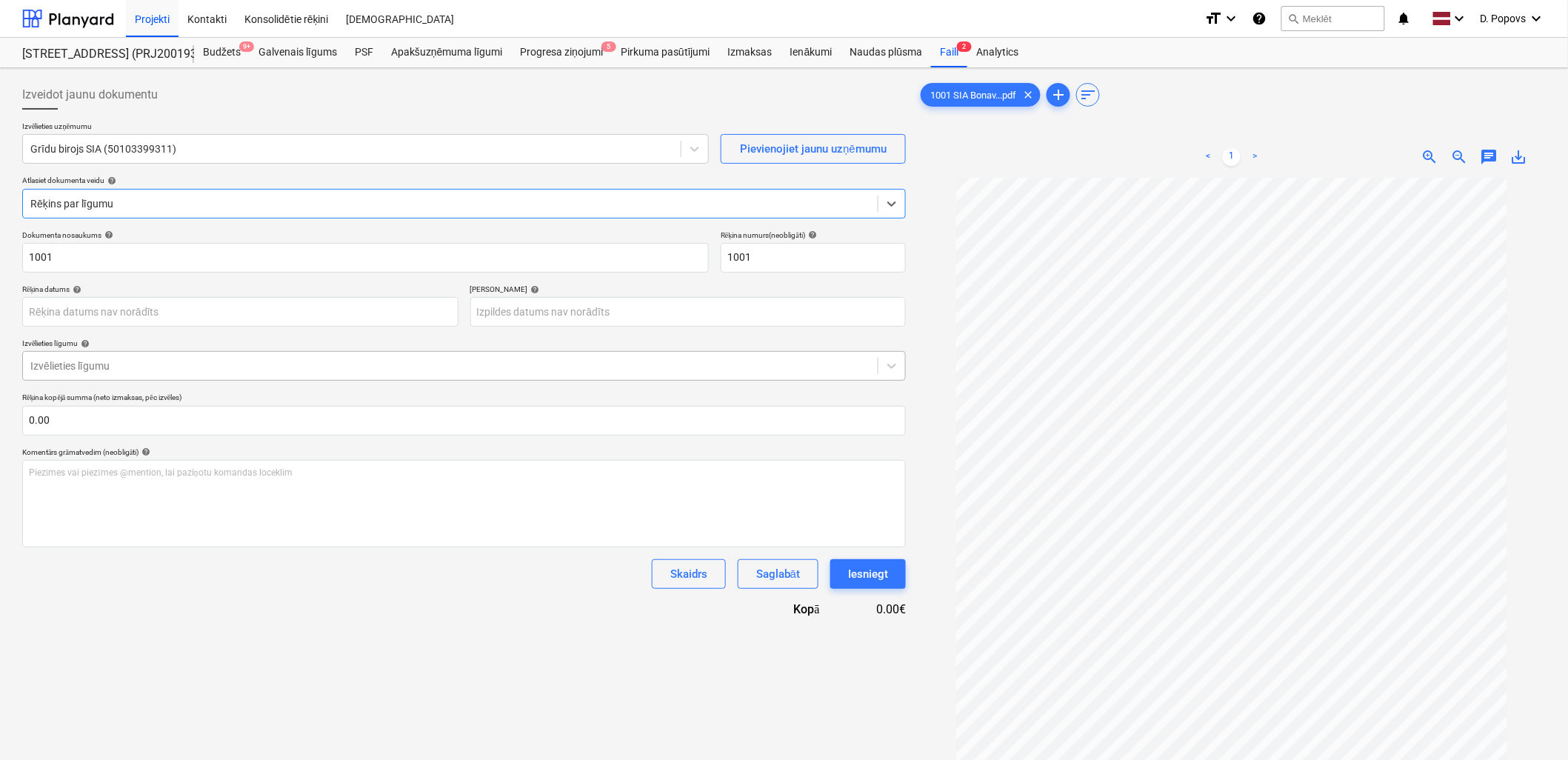
click at [163, 364] on div at bounding box center [450, 367] width 840 height 15
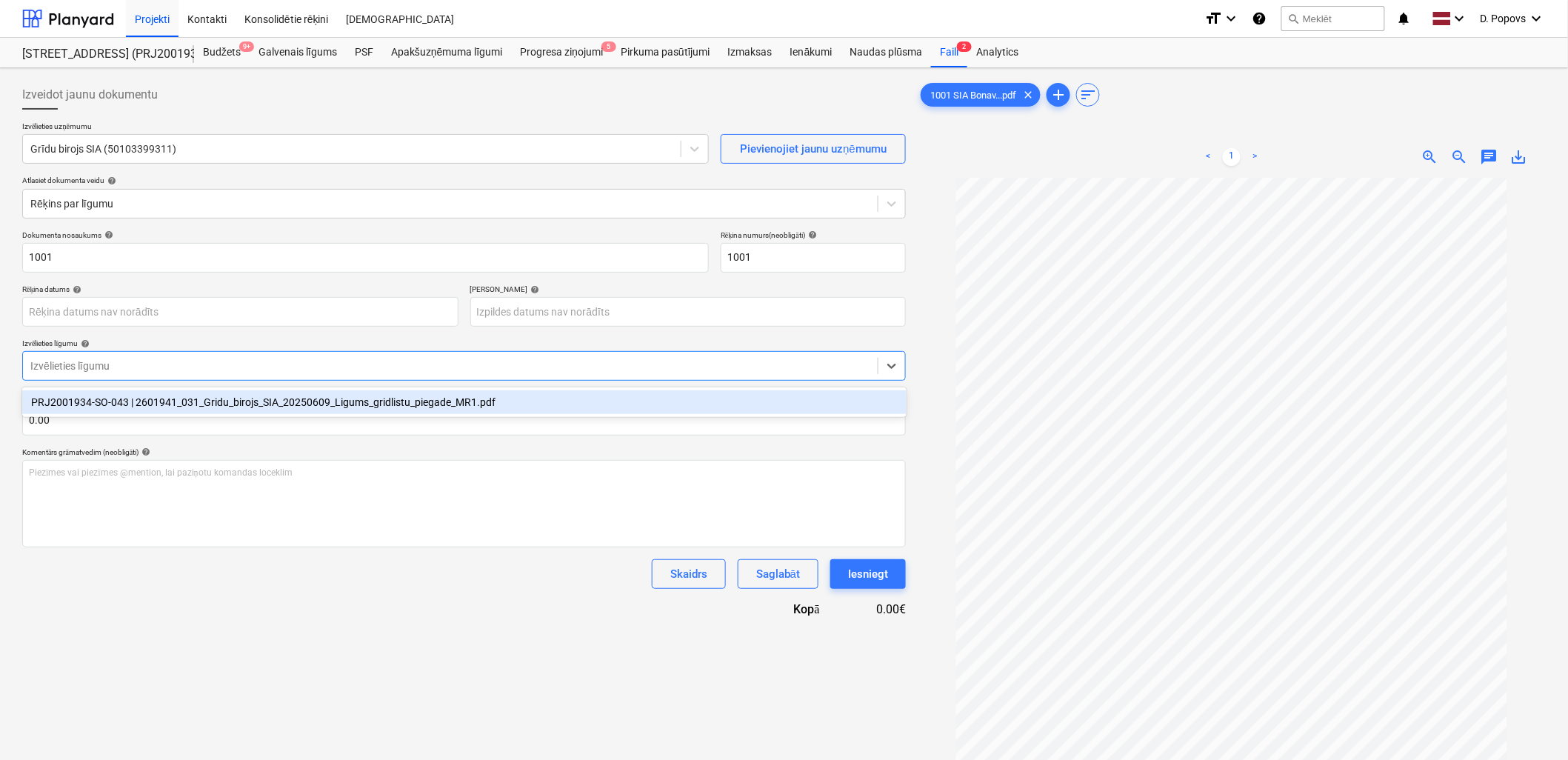
click at [168, 398] on div "PRJ2001934-SO-043 | 2601941_031_Gridu_birojs_SIA_20250609_Ligums_gridlistu_pieg…" at bounding box center [464, 403] width 885 height 24
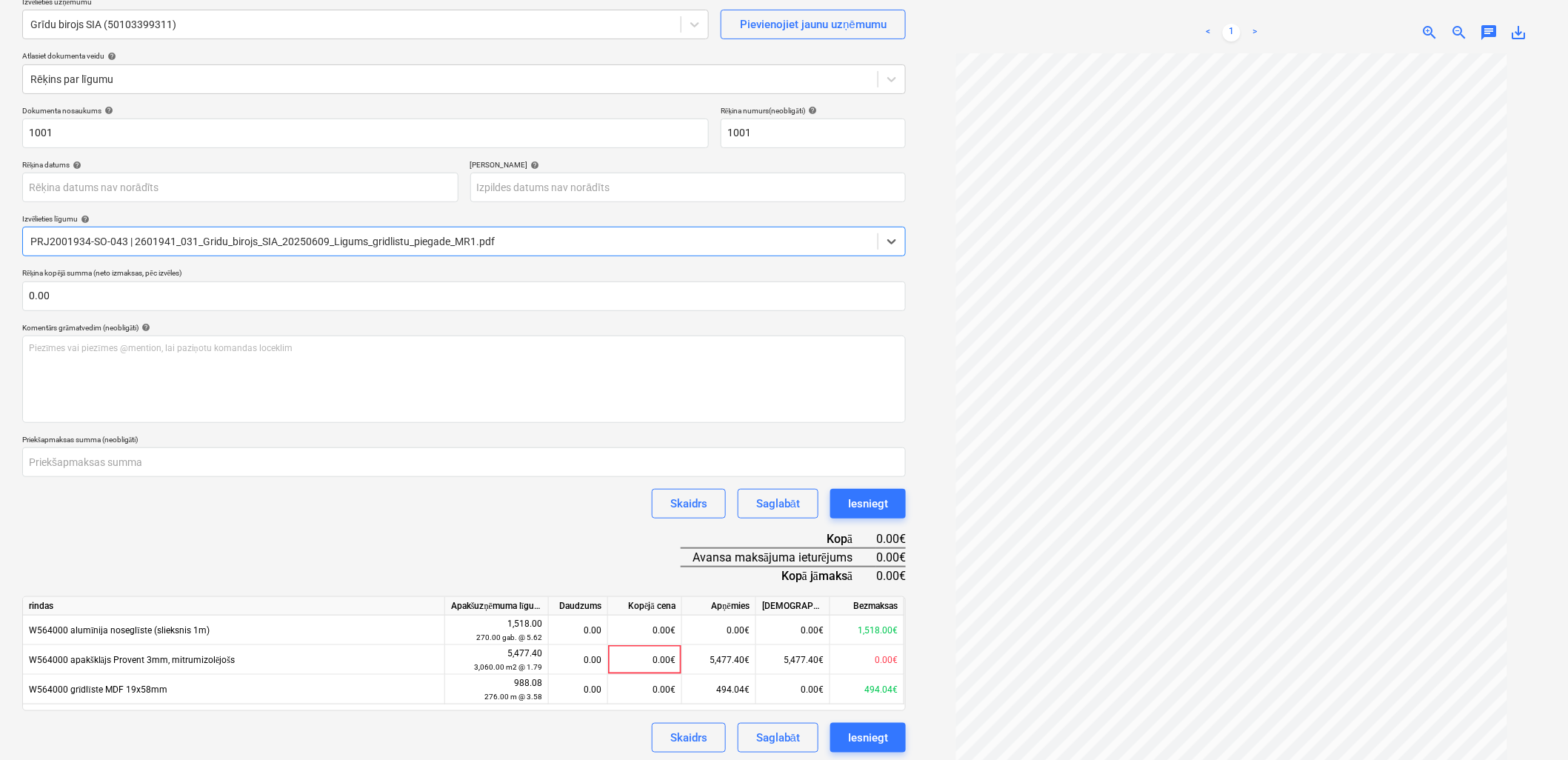
scroll to position [148, 0]
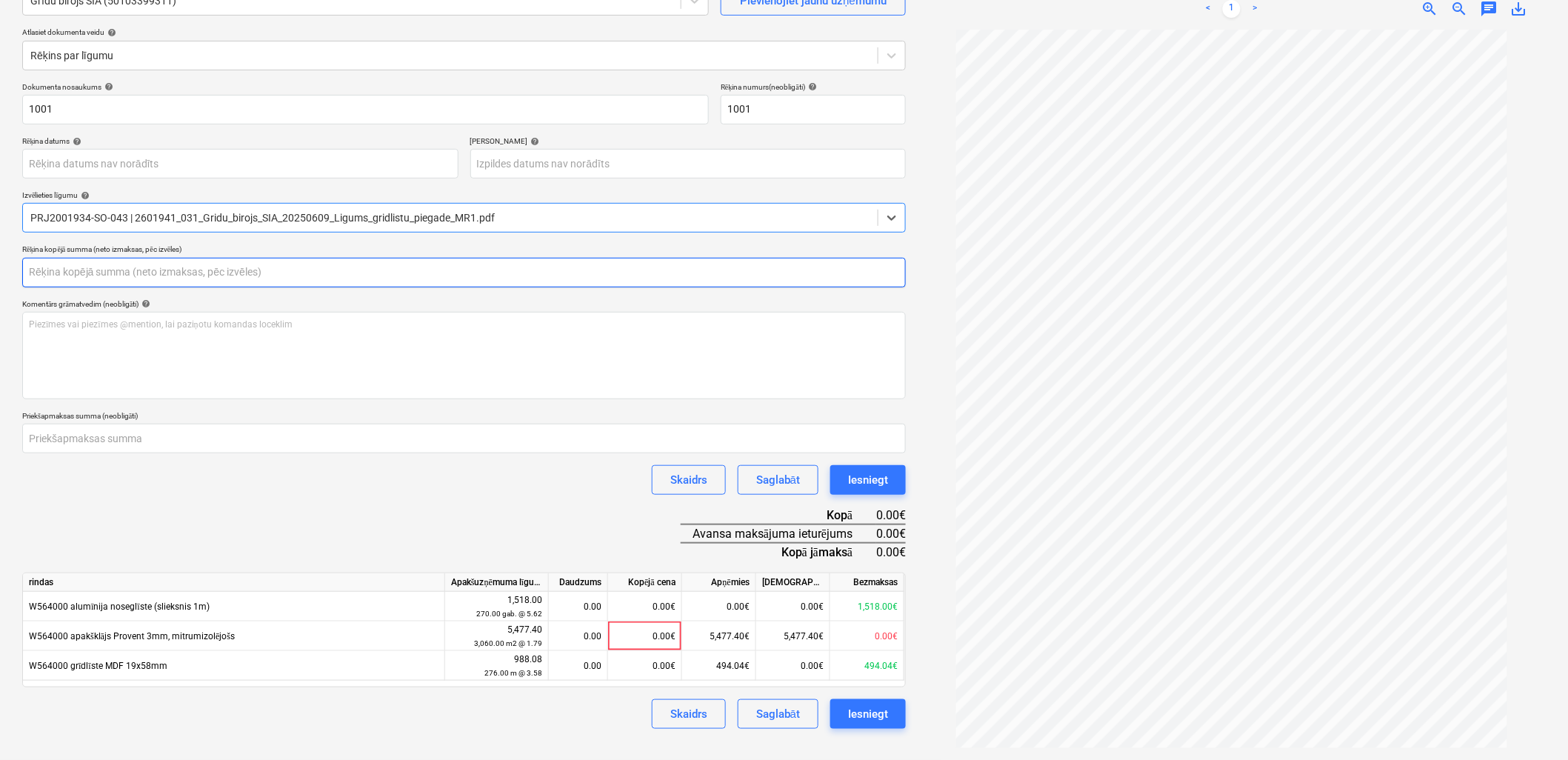
click at [108, 267] on input "text" at bounding box center [464, 272] width 884 height 29
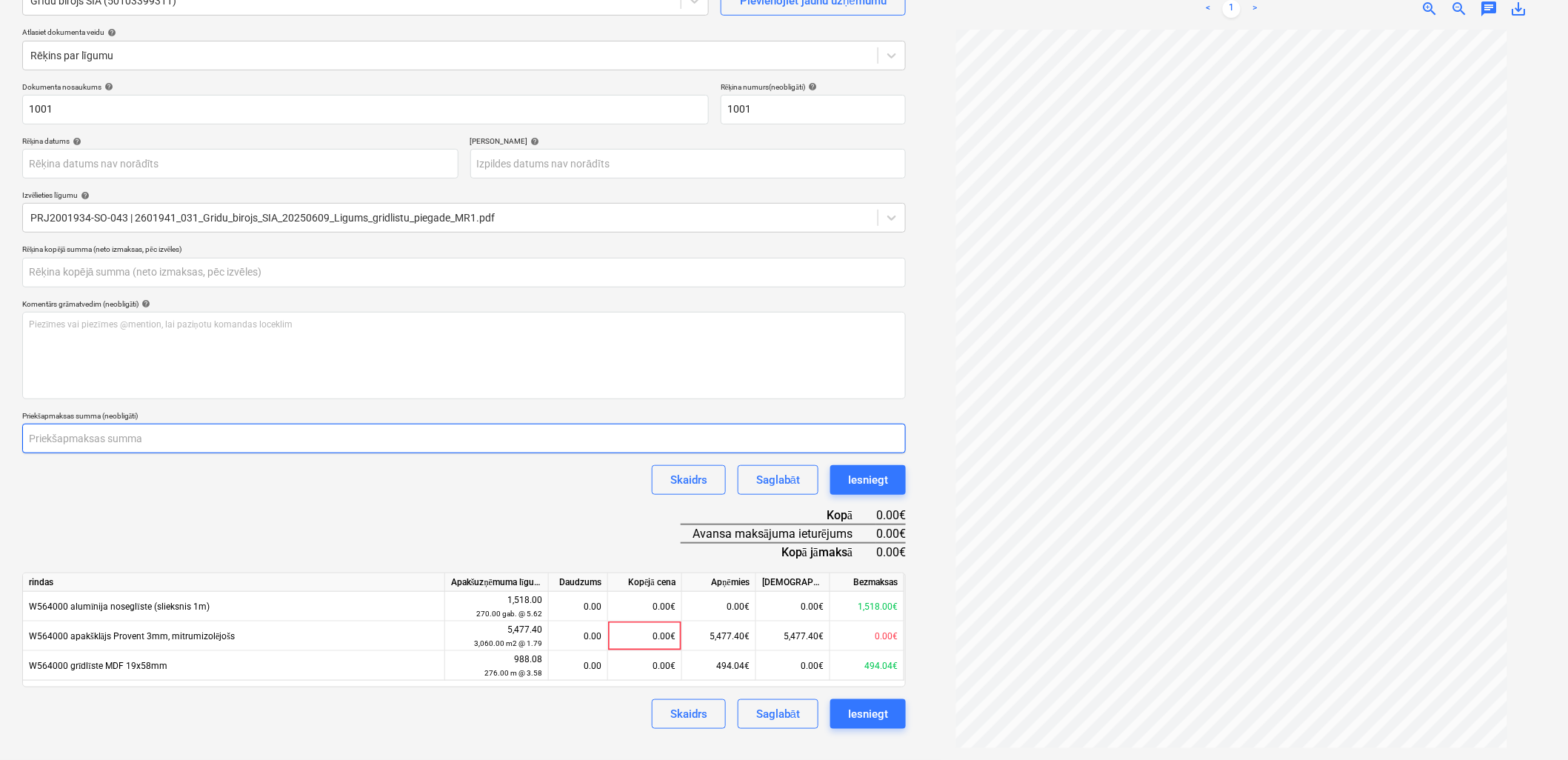
type input "0.00"
click at [152, 450] on input "number" at bounding box center [464, 438] width 884 height 29
type input "494"
type input "494.04"
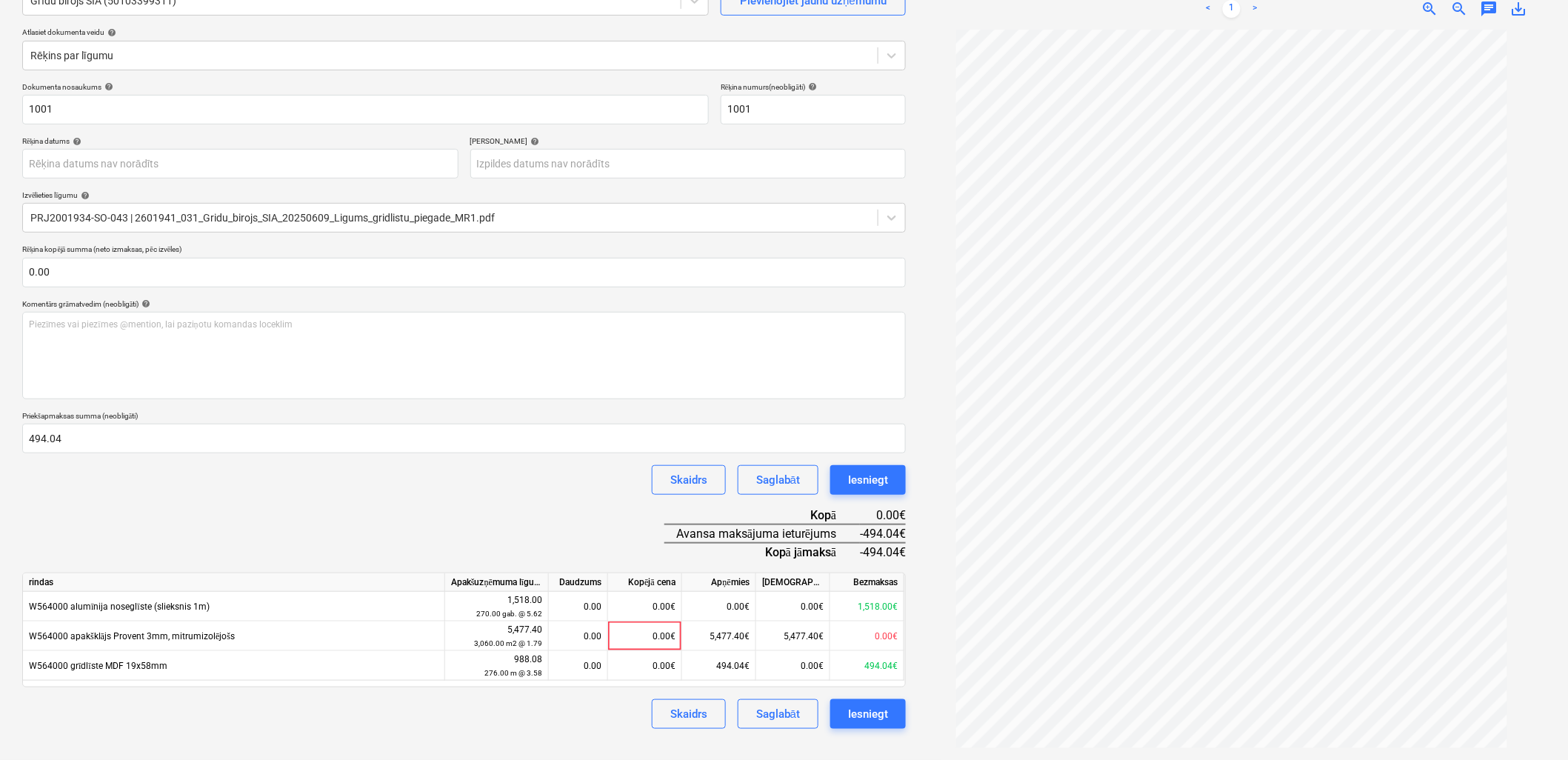
click at [253, 493] on div "Skaidrs Saglabāt Iesniegt" at bounding box center [464, 480] width 884 height 29
click at [645, 665] on div "0.00€" at bounding box center [645, 666] width 74 height 29
type input "988.08"
click at [469, 521] on div "Dokumenta nosaukums help 1001 Rēķina numurs (neobligāti) help 1001 Rēķina datum…" at bounding box center [464, 406] width 884 height 647
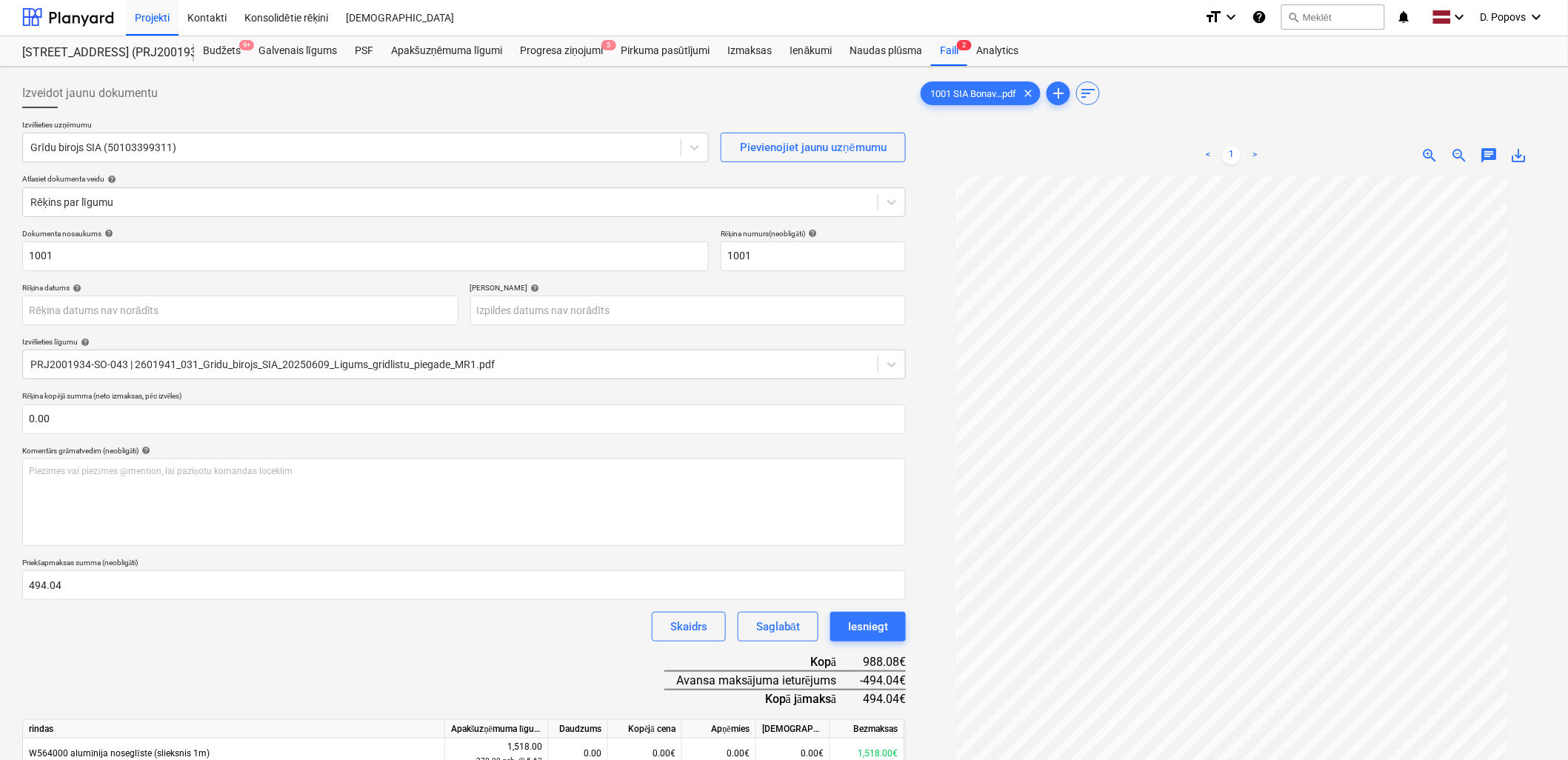
scroll to position [0, 0]
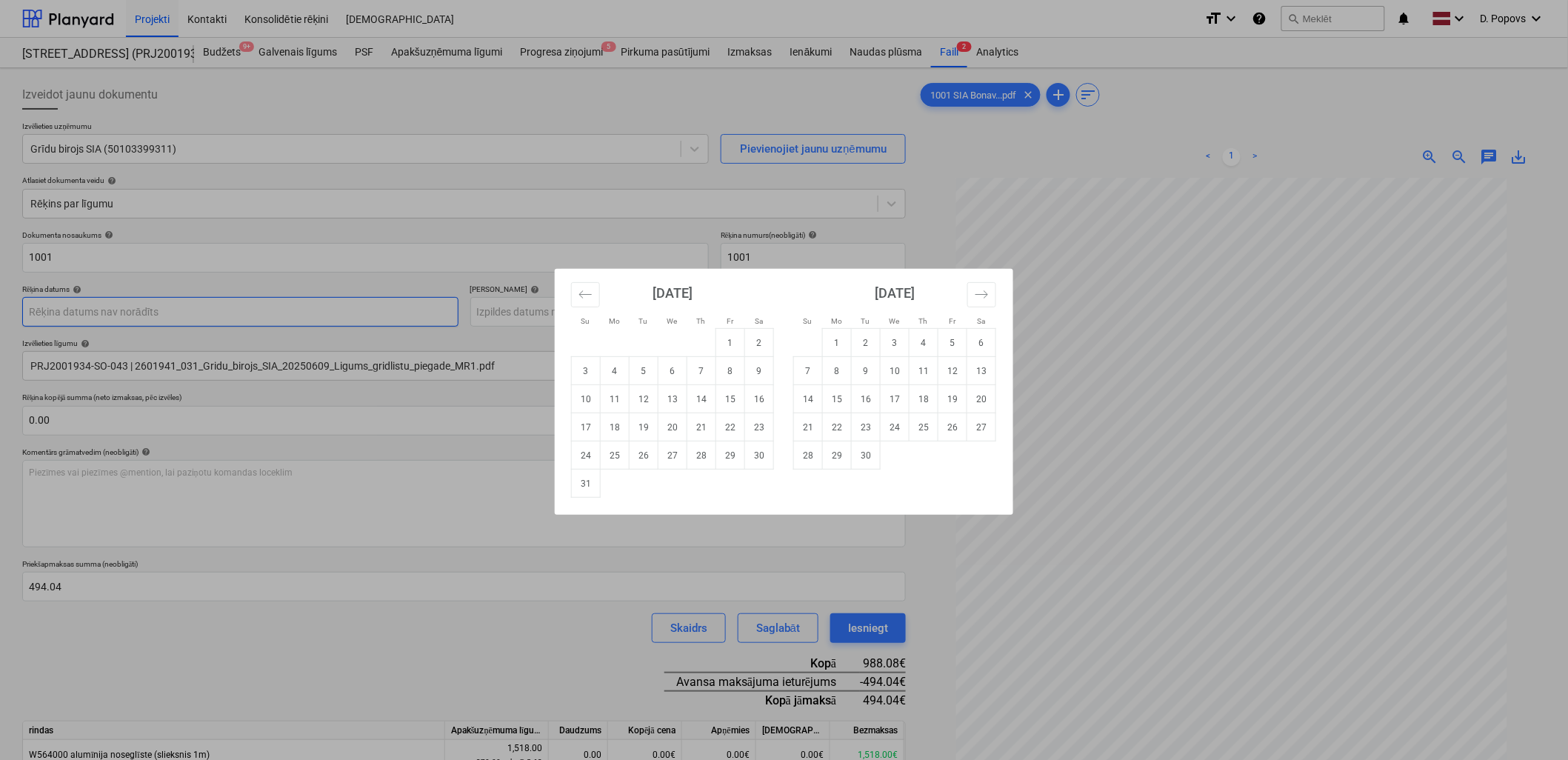
click at [219, 309] on body "Projekti Kontakti Konsolidētie rēķini Iesūtne format_size keyboard_arrow_down h…" at bounding box center [784, 380] width 1568 height 760
click at [624, 398] on td "11" at bounding box center [615, 398] width 29 height 28
type input "[DATE]"
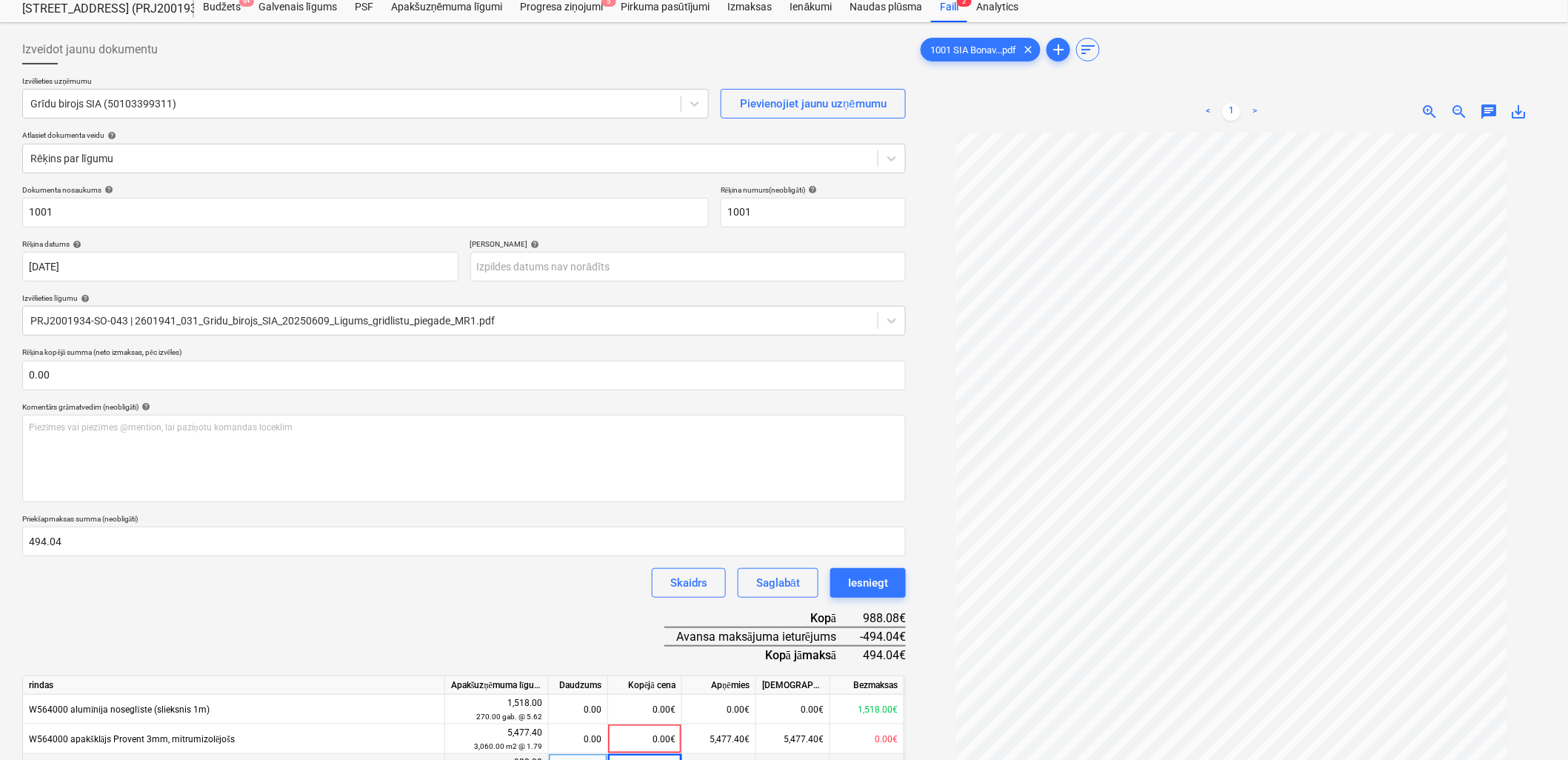
scroll to position [82, 0]
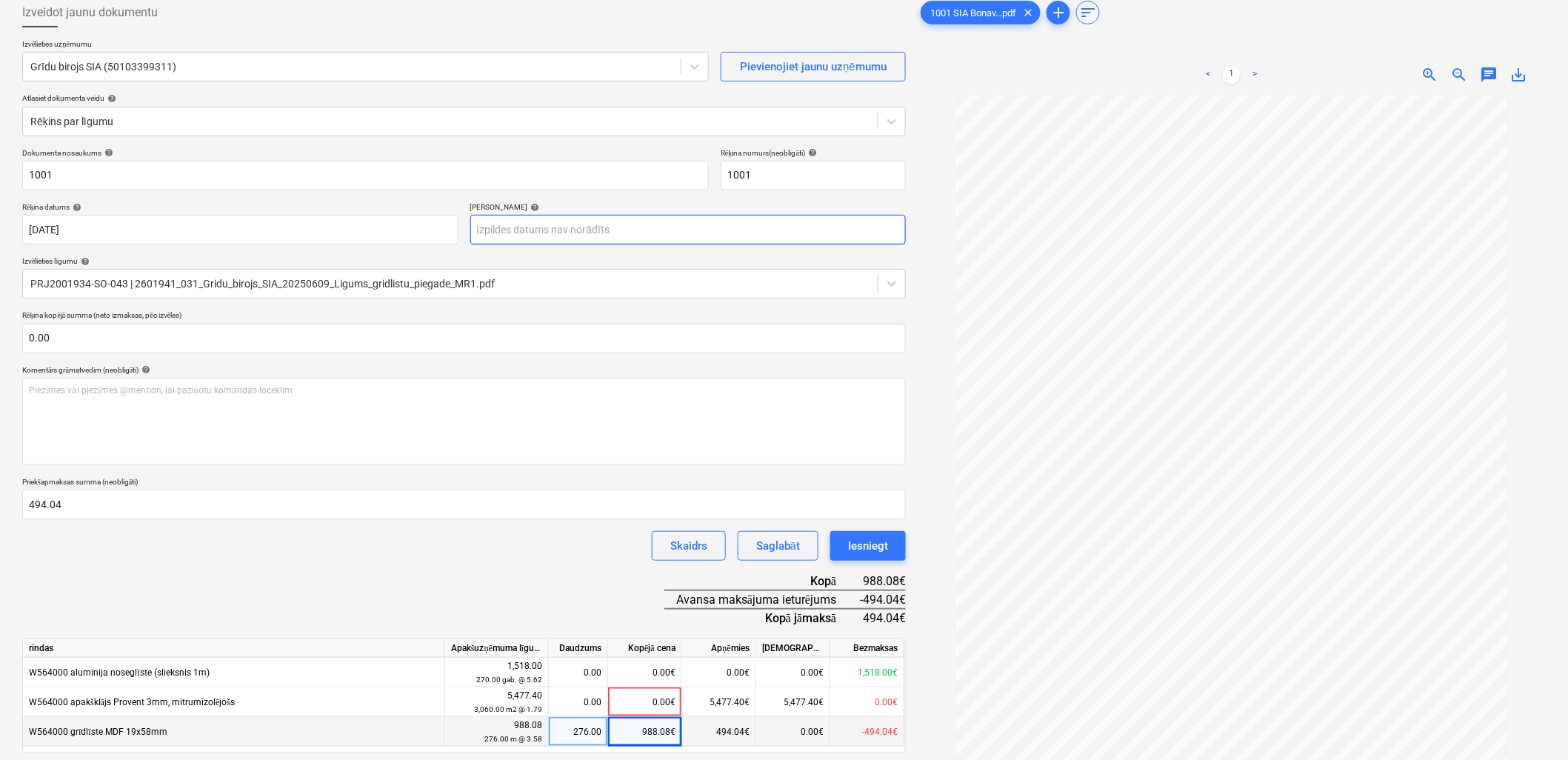
click at [521, 238] on body "Projekti Kontakti Konsolidētie rēķini Iesūtne format_size keyboard_arrow_down h…" at bounding box center [784, 298] width 1568 height 760
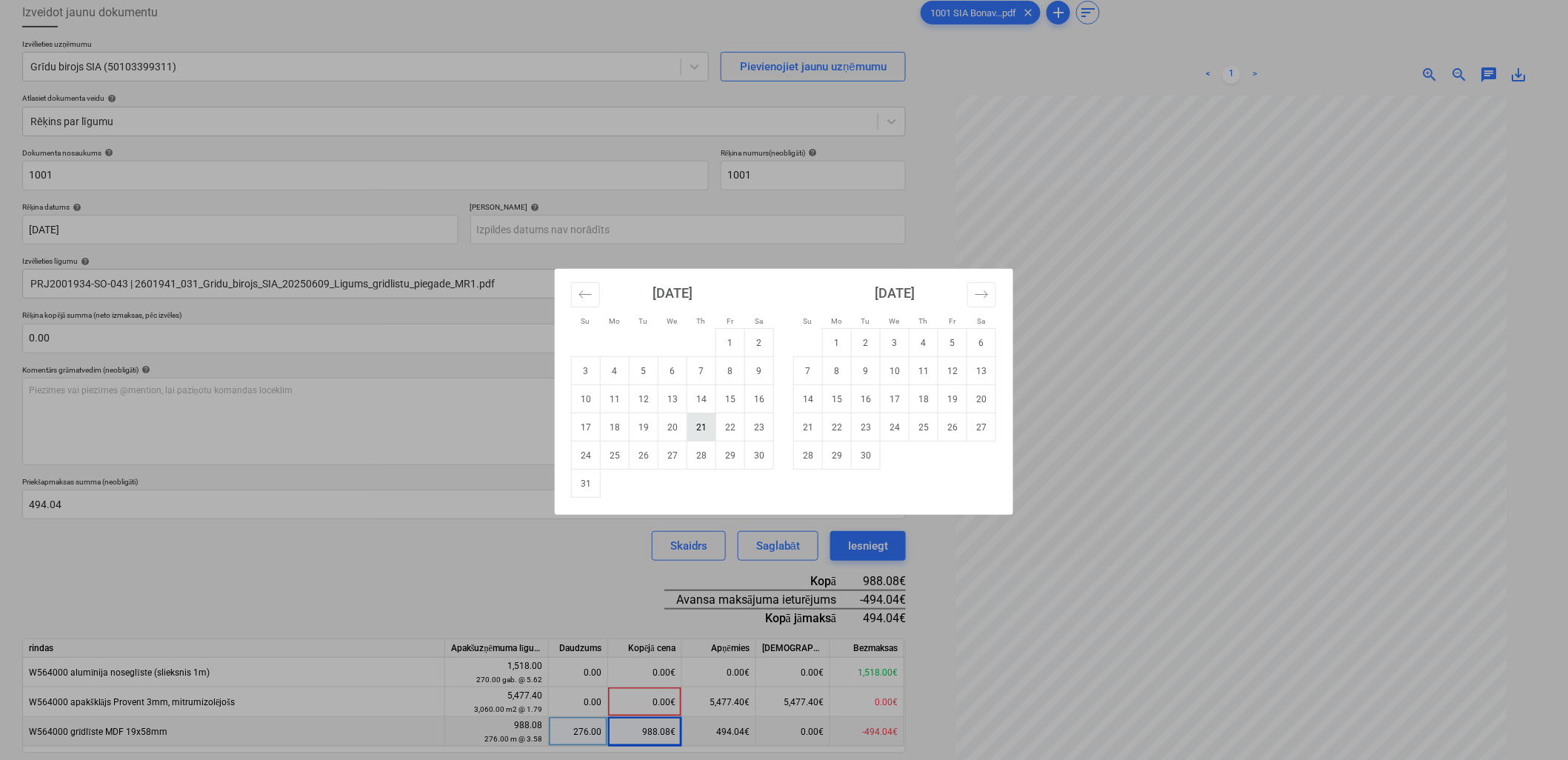
click at [710, 419] on td "21" at bounding box center [702, 427] width 29 height 28
type input "[DATE]"
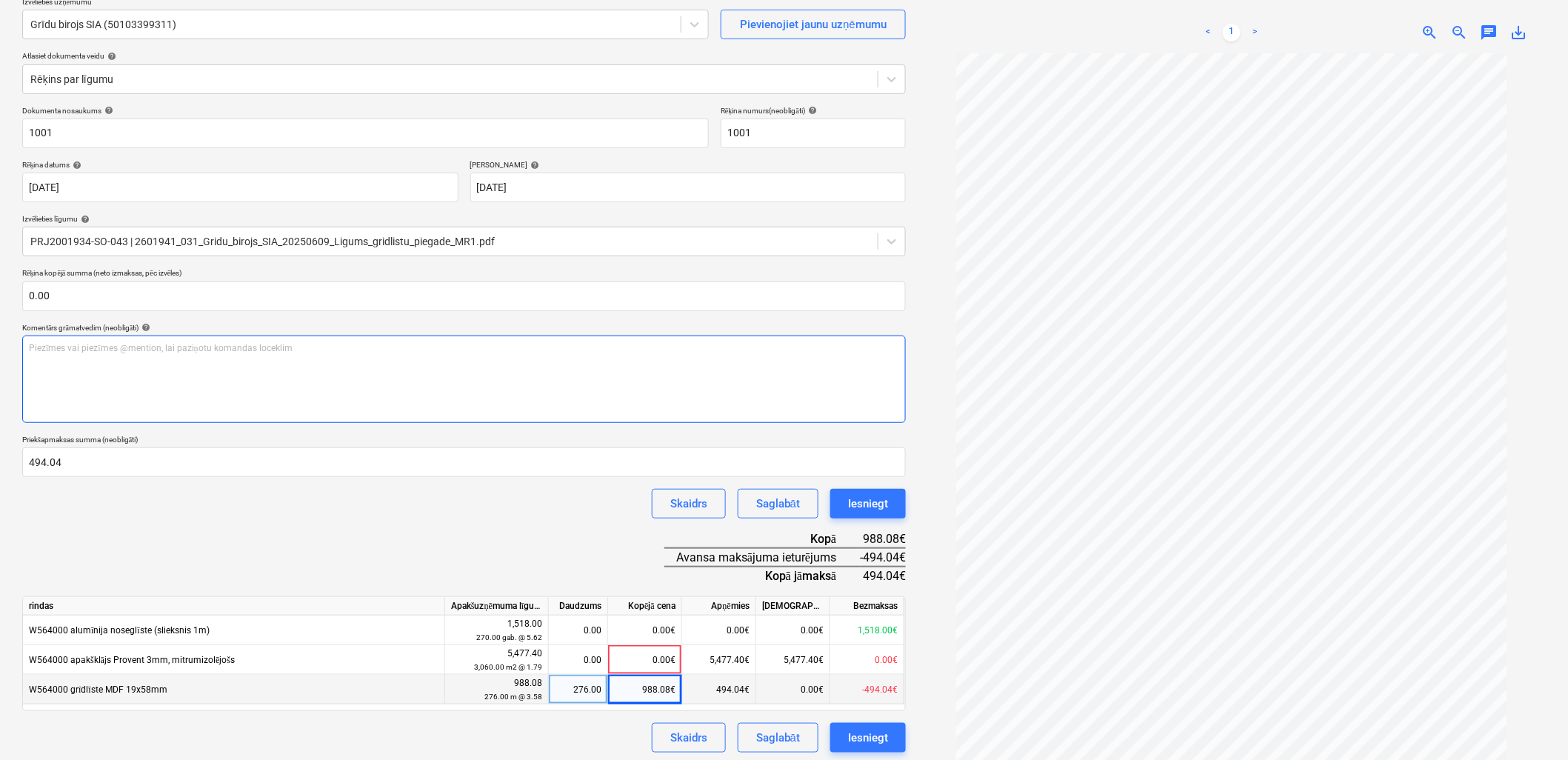
scroll to position [148, 0]
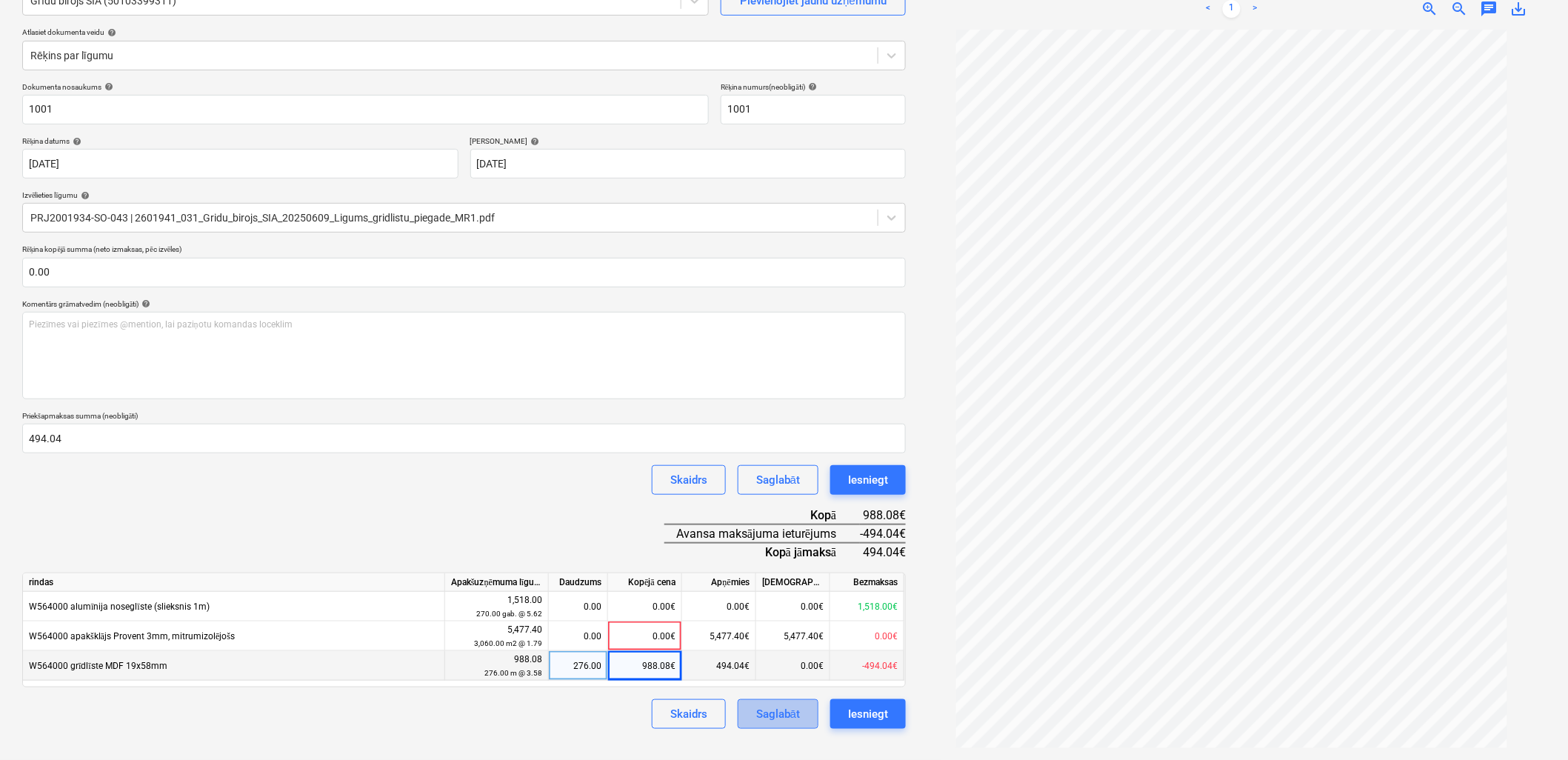
click at [794, 722] on div "Saglabāt" at bounding box center [778, 714] width 44 height 19
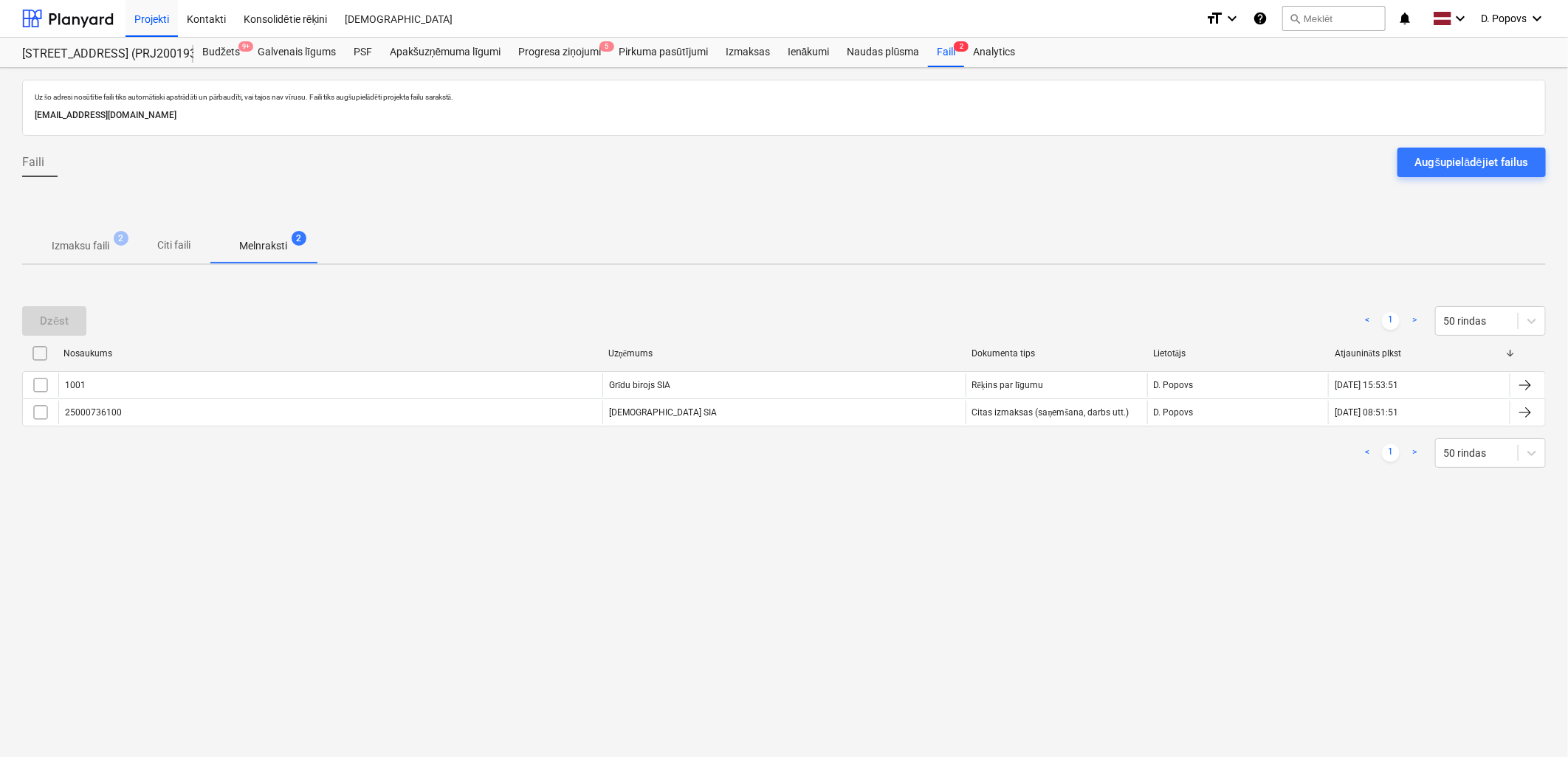
click at [74, 234] on span "Izmaksu faili 2" at bounding box center [80, 246] width 116 height 27
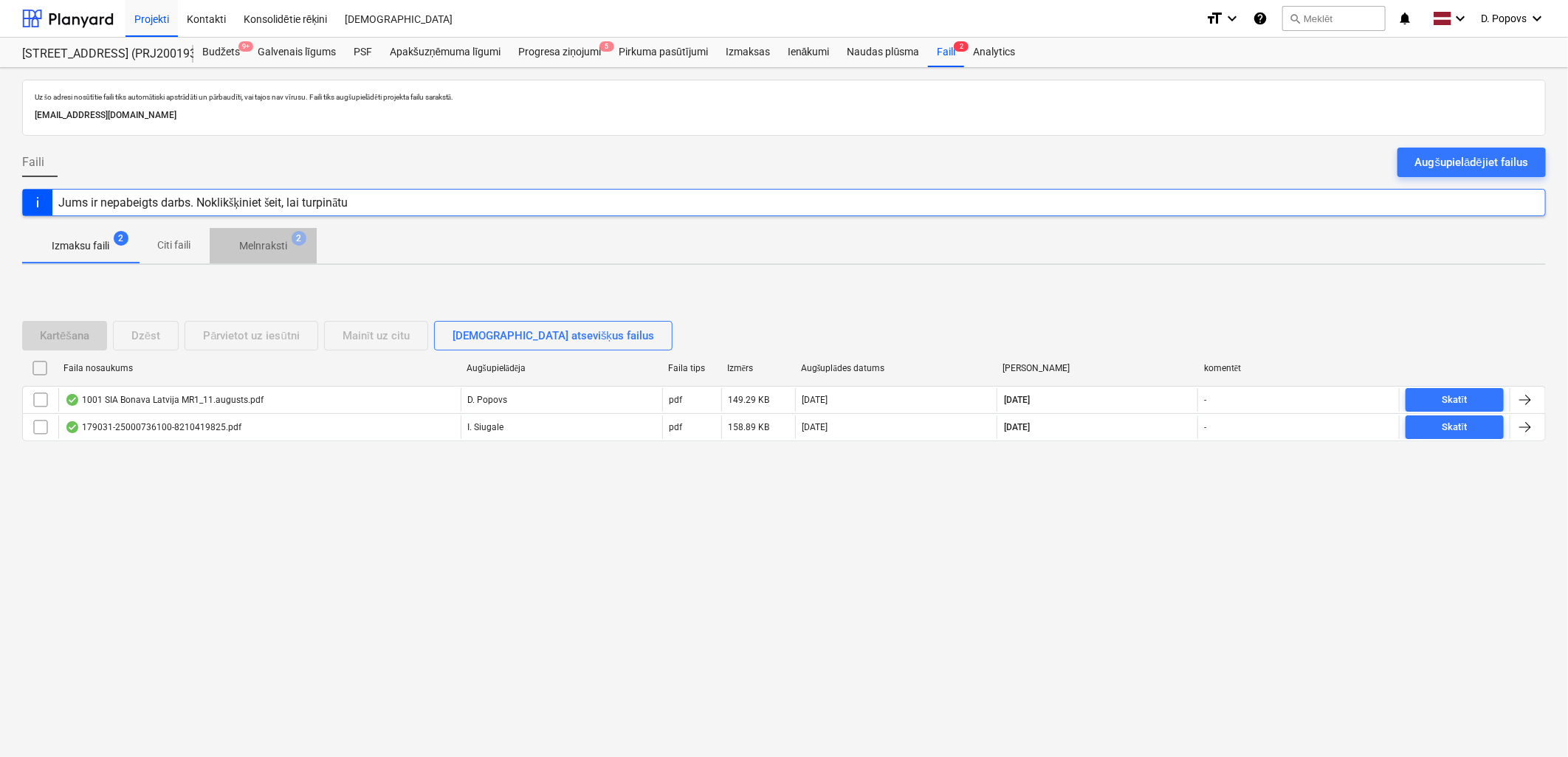
click at [268, 237] on span "Melnraksti 2" at bounding box center [263, 246] width 107 height 27
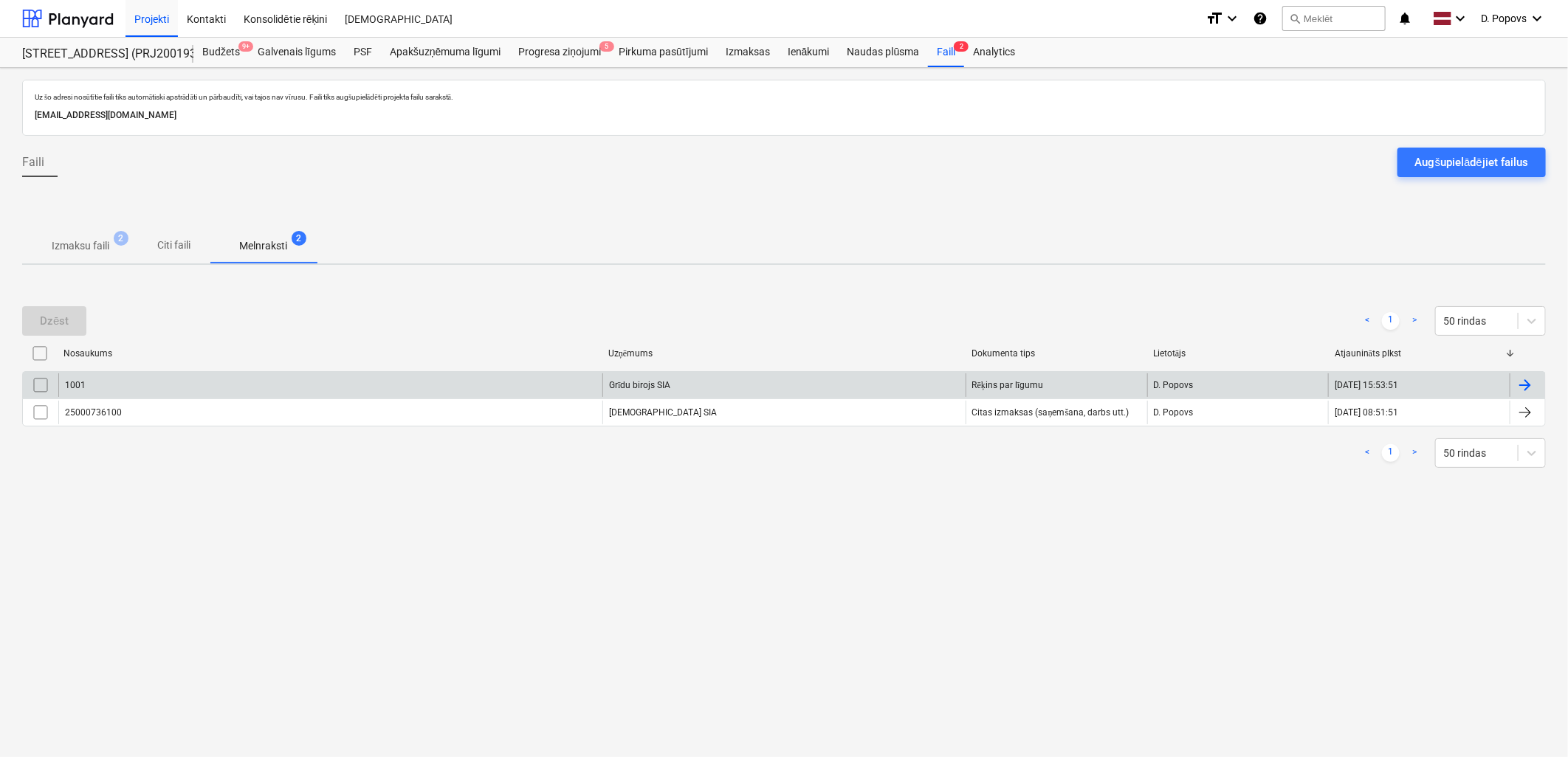
click at [267, 380] on div "1001" at bounding box center [331, 385] width 544 height 23
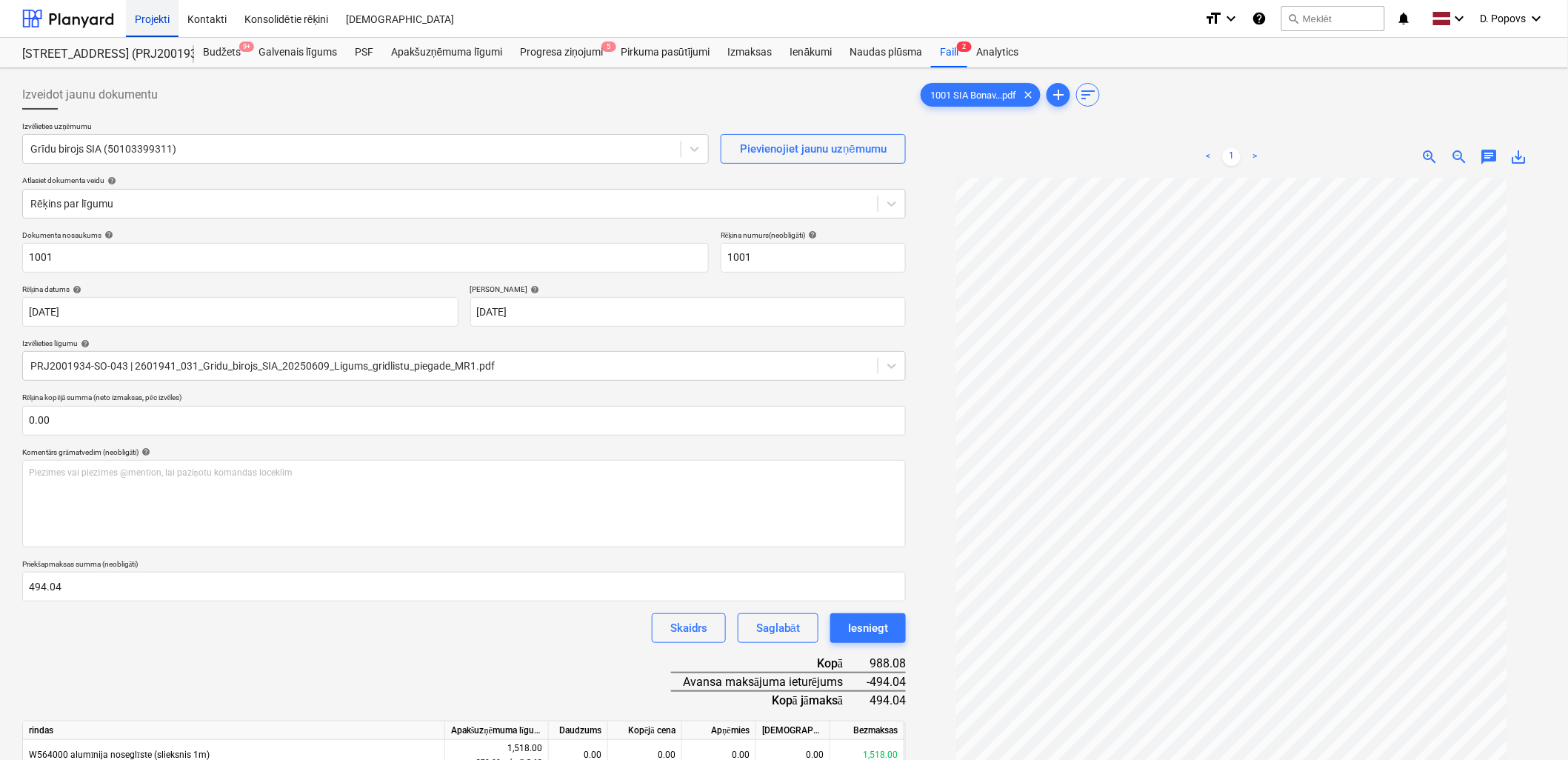
click at [147, 24] on div "Projekti" at bounding box center [152, 18] width 53 height 38
